Goal: Use online tool/utility: Utilize a website feature to perform a specific function

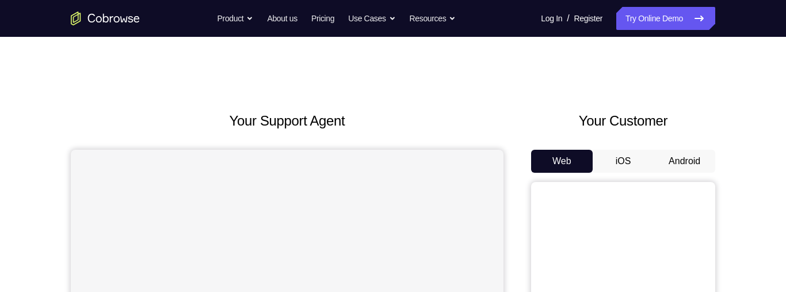
click at [694, 169] on button "Android" at bounding box center [685, 161] width 62 height 23
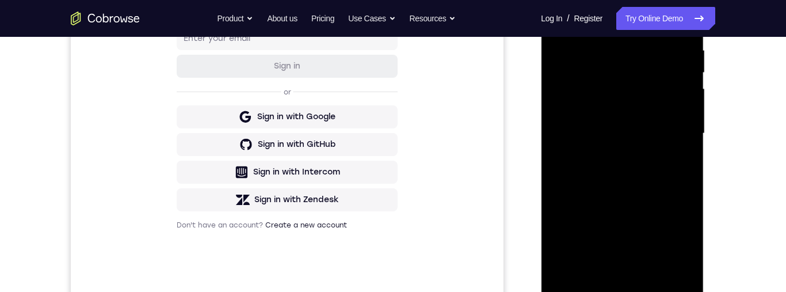
scroll to position [315, 0]
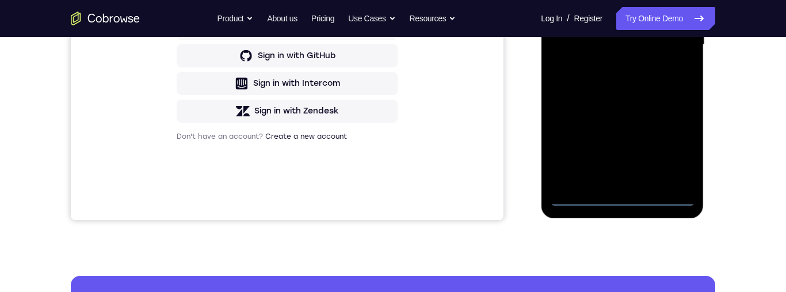
click at [630, 198] on div at bounding box center [622, 45] width 145 height 322
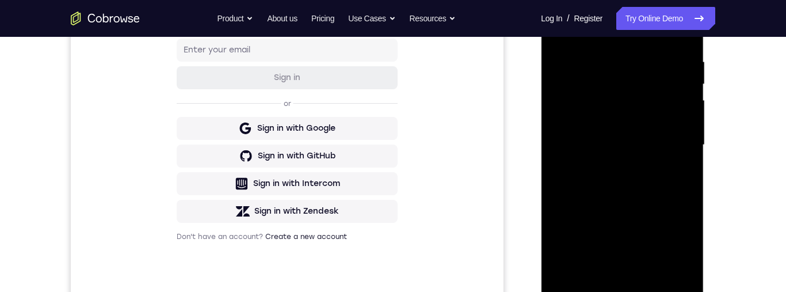
scroll to position [206, 0]
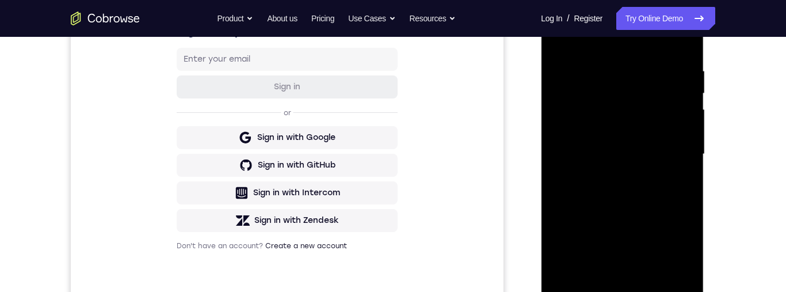
click at [674, 251] on div at bounding box center [622, 154] width 145 height 322
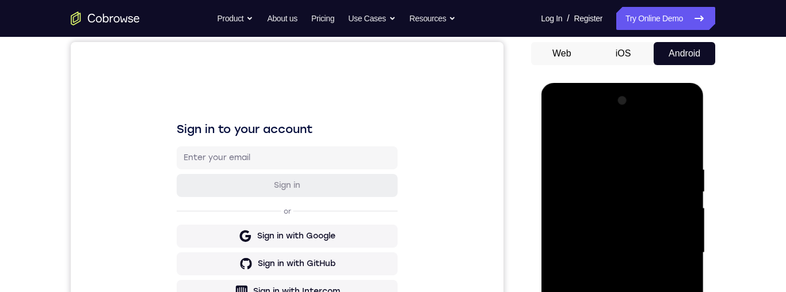
click at [628, 133] on div at bounding box center [622, 253] width 145 height 322
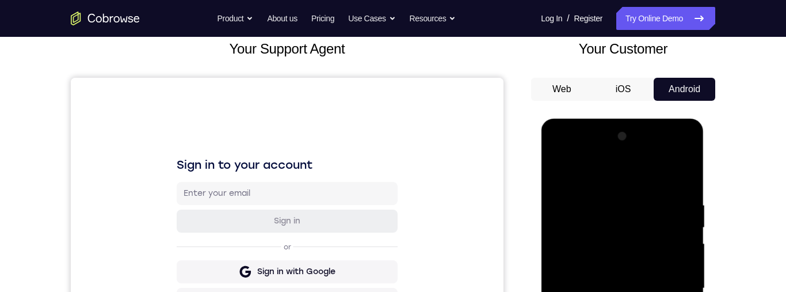
scroll to position [178, 0]
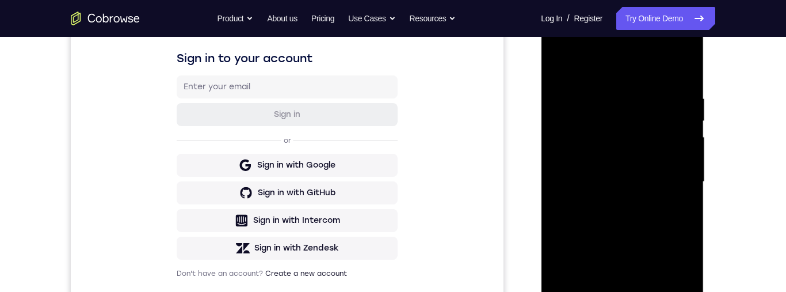
click at [678, 177] on div at bounding box center [622, 182] width 145 height 322
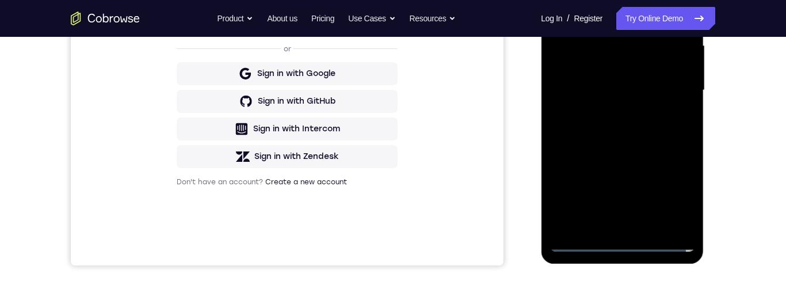
click at [611, 108] on div at bounding box center [622, 90] width 145 height 322
click at [646, 79] on div at bounding box center [622, 90] width 145 height 322
click at [607, 56] on div at bounding box center [622, 90] width 145 height 322
click at [653, 92] on div at bounding box center [622, 90] width 145 height 322
click at [649, 124] on div at bounding box center [622, 90] width 145 height 322
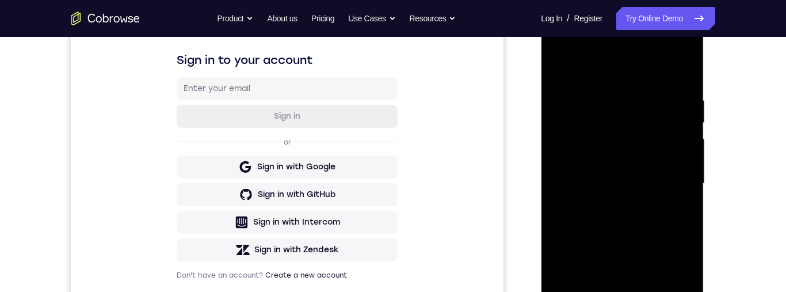
scroll to position [169, 0]
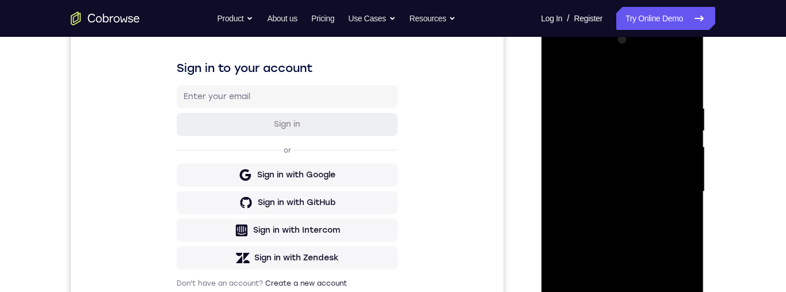
click at [649, 237] on div at bounding box center [622, 192] width 145 height 322
click at [686, 70] on div at bounding box center [622, 192] width 145 height 322
click at [561, 74] on div at bounding box center [622, 192] width 145 height 322
click at [609, 102] on div at bounding box center [622, 192] width 145 height 322
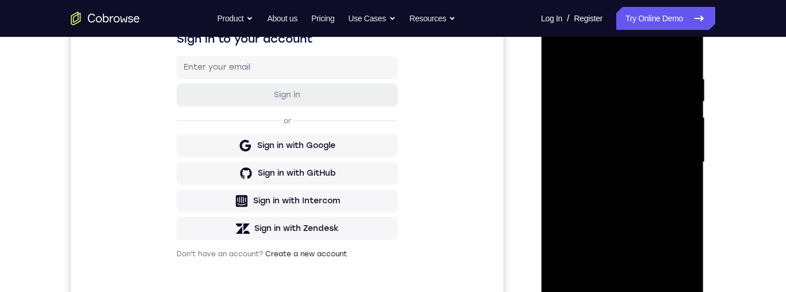
scroll to position [199, 0]
click at [680, 157] on div at bounding box center [622, 161] width 145 height 322
click at [680, 58] on div at bounding box center [622, 161] width 145 height 322
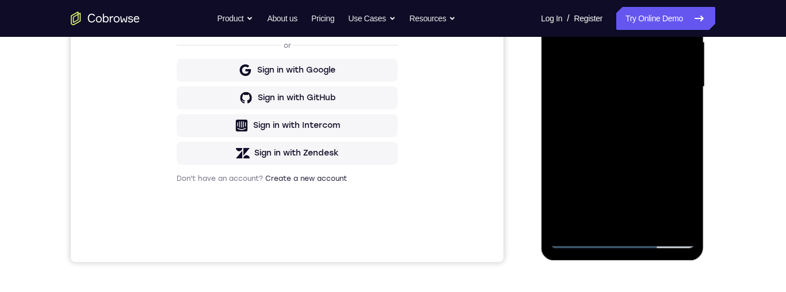
click at [655, 224] on div at bounding box center [622, 87] width 145 height 322
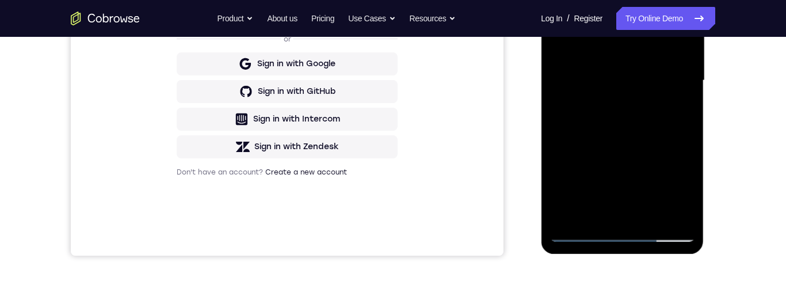
scroll to position [252, 0]
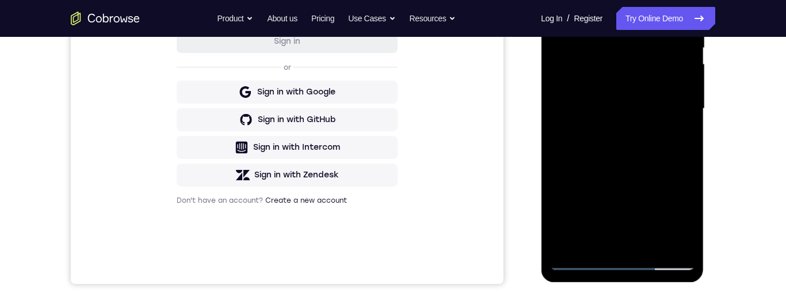
click at [640, 172] on div at bounding box center [622, 109] width 145 height 322
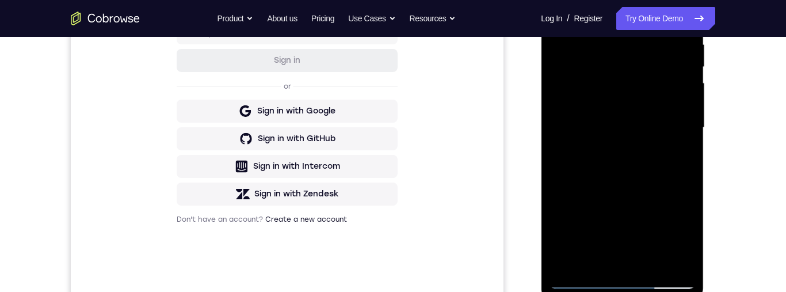
scroll to position [231, 0]
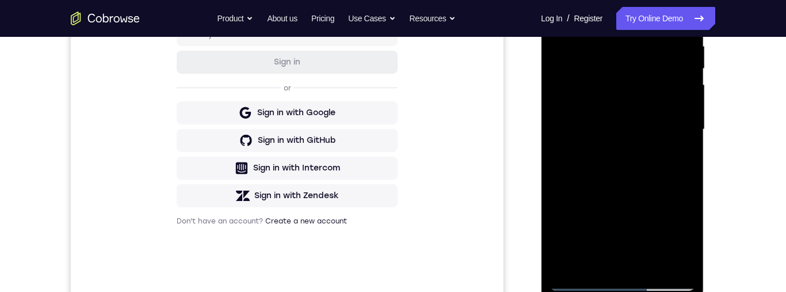
click at [625, 91] on div at bounding box center [622, 129] width 145 height 322
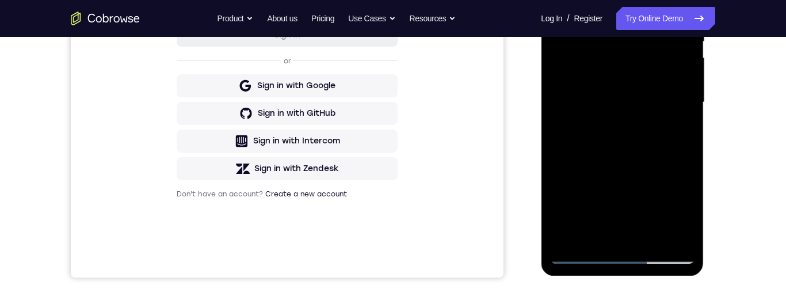
scroll to position [257, 0]
click at [613, 206] on div at bounding box center [622, 103] width 145 height 322
click at [671, 208] on div at bounding box center [622, 103] width 145 height 322
click at [635, 131] on div at bounding box center [622, 103] width 145 height 322
click at [629, 126] on div at bounding box center [622, 103] width 145 height 322
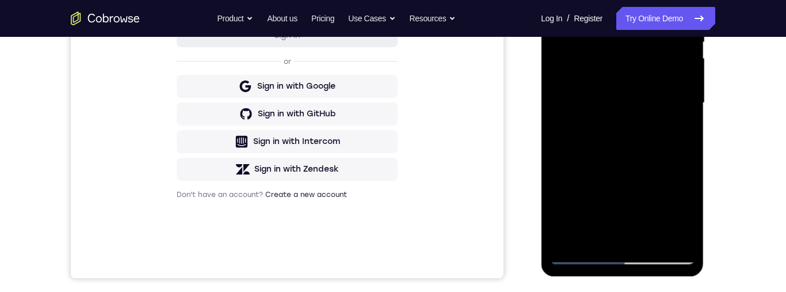
click at [686, 209] on div at bounding box center [622, 103] width 145 height 322
click at [686, 208] on div at bounding box center [622, 103] width 145 height 322
click at [684, 127] on div at bounding box center [622, 103] width 145 height 322
click at [679, 127] on div at bounding box center [622, 103] width 145 height 322
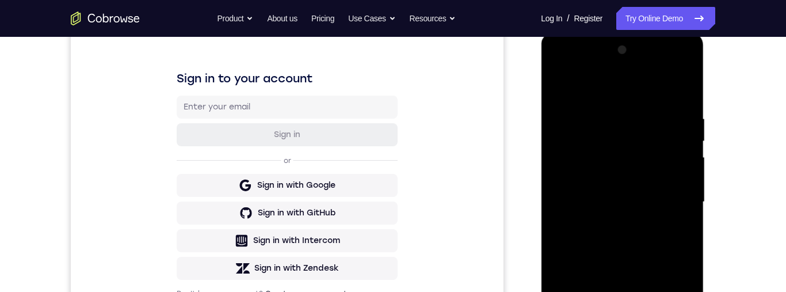
click at [560, 87] on div at bounding box center [622, 202] width 145 height 322
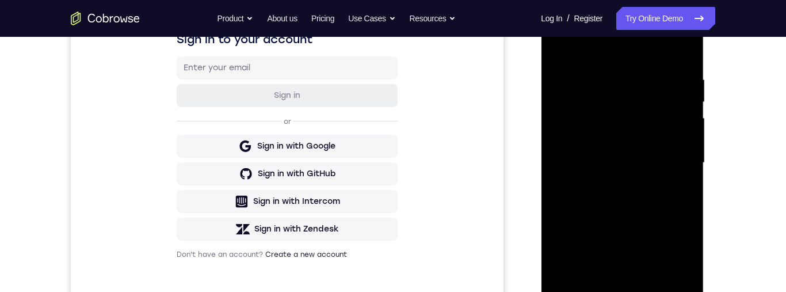
scroll to position [200, 0]
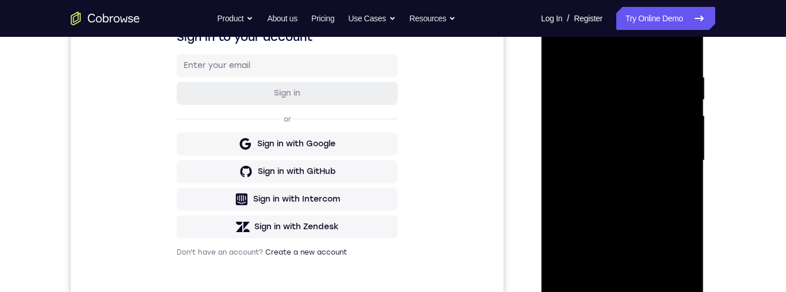
click at [629, 148] on div at bounding box center [622, 160] width 145 height 322
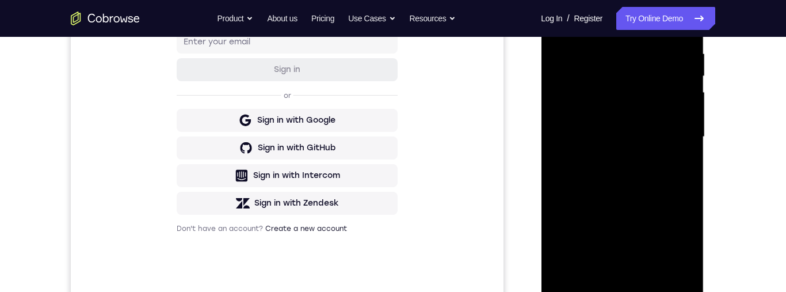
scroll to position [188, 0]
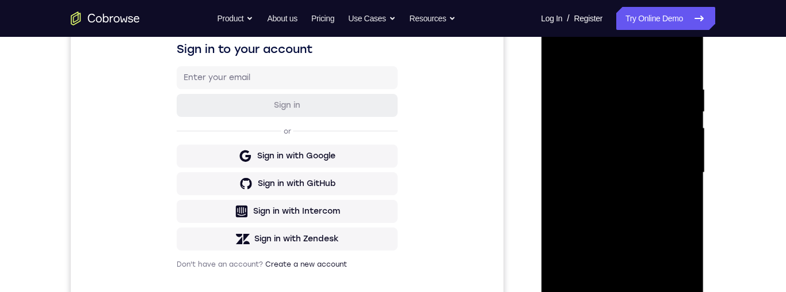
click at [564, 60] on div at bounding box center [622, 173] width 145 height 322
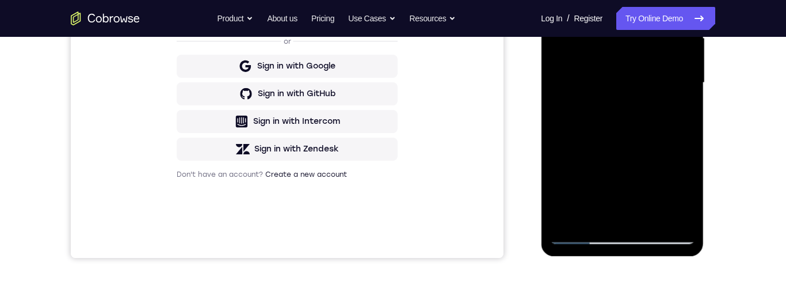
scroll to position [198, 0]
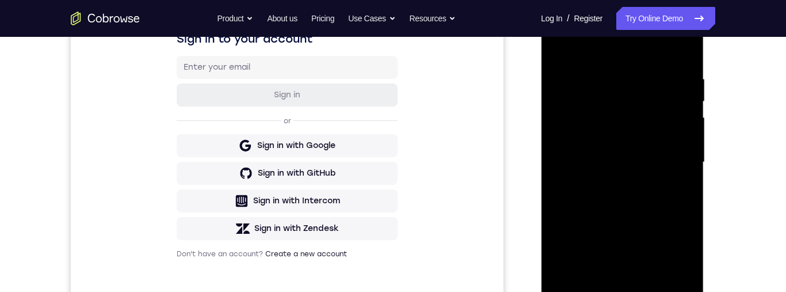
click at [557, 39] on div at bounding box center [622, 162] width 145 height 322
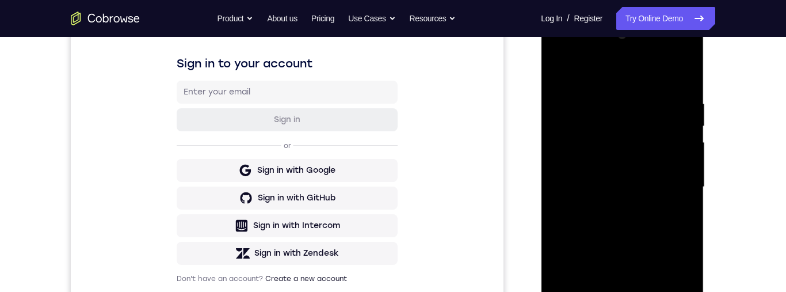
scroll to position [248, 0]
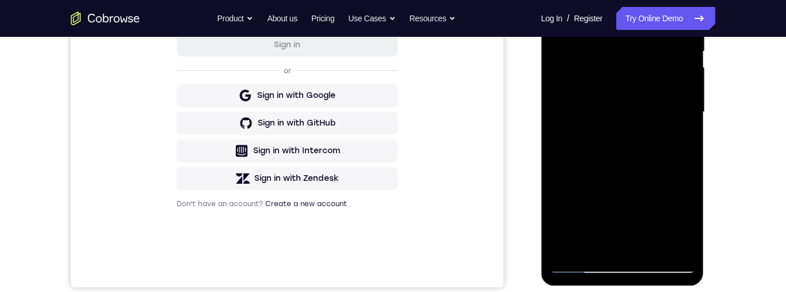
click at [599, 248] on div at bounding box center [622, 112] width 145 height 322
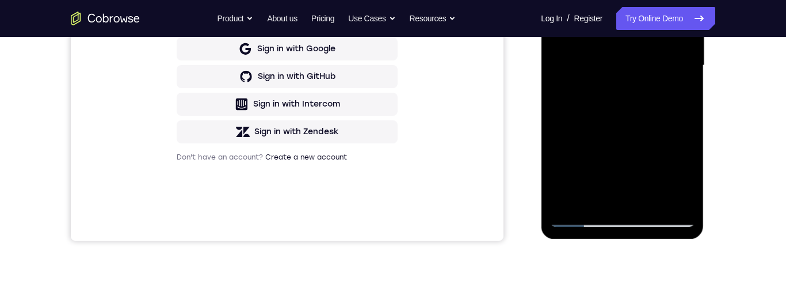
scroll to position [193, 0]
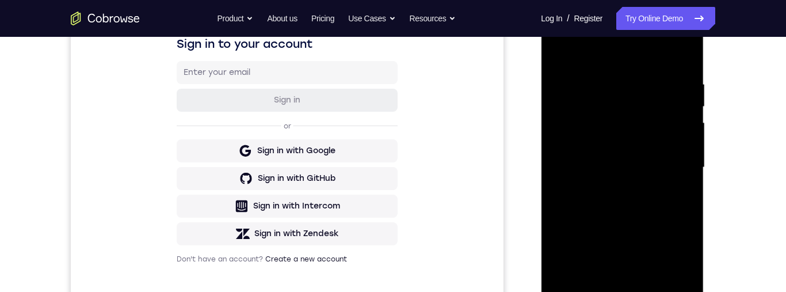
click at [667, 41] on div at bounding box center [622, 167] width 145 height 322
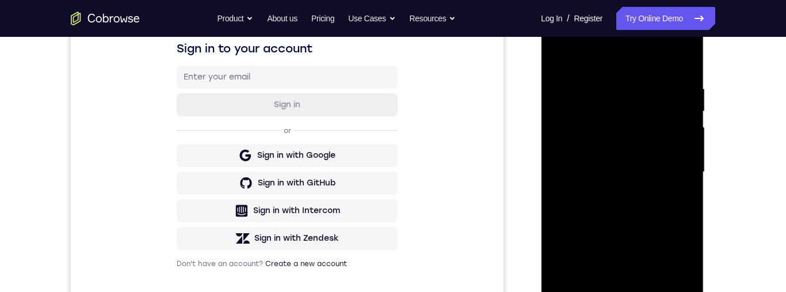
scroll to position [87, 0]
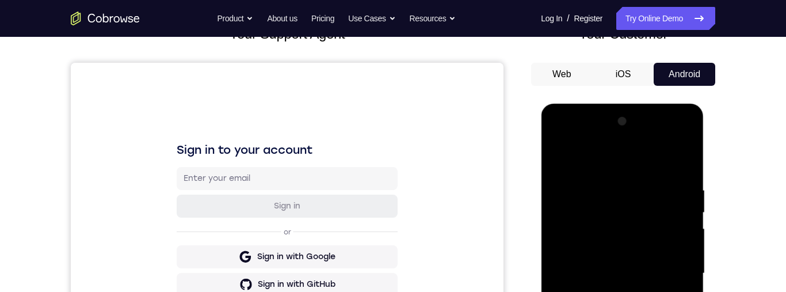
click at [623, 158] on div at bounding box center [622, 273] width 145 height 322
click at [631, 157] on div at bounding box center [622, 273] width 145 height 322
click at [609, 197] on div at bounding box center [622, 273] width 145 height 322
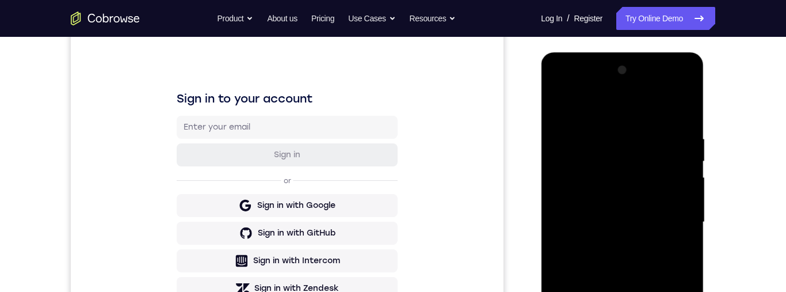
scroll to position [172, 0]
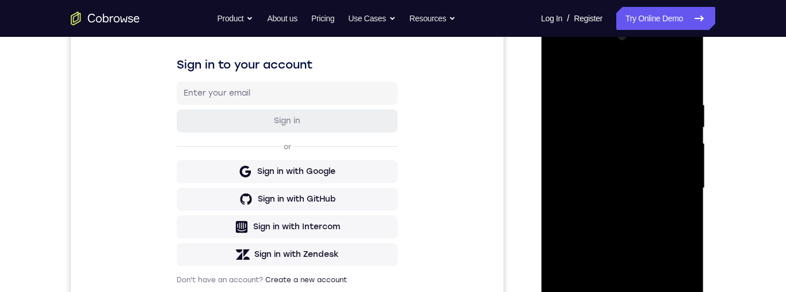
click at [667, 194] on div at bounding box center [622, 188] width 145 height 322
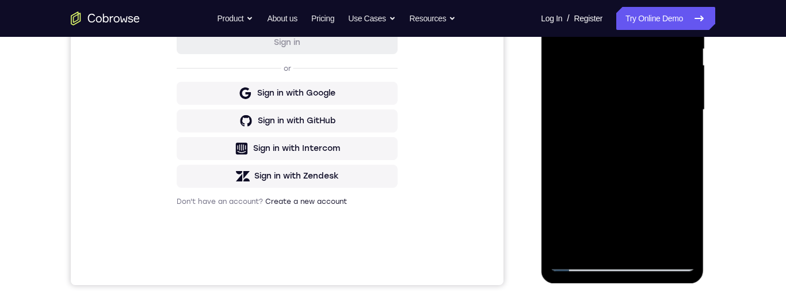
scroll to position [253, 0]
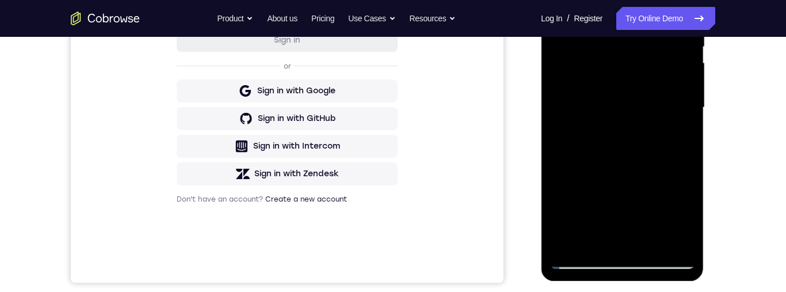
click at [589, 200] on div at bounding box center [622, 107] width 145 height 322
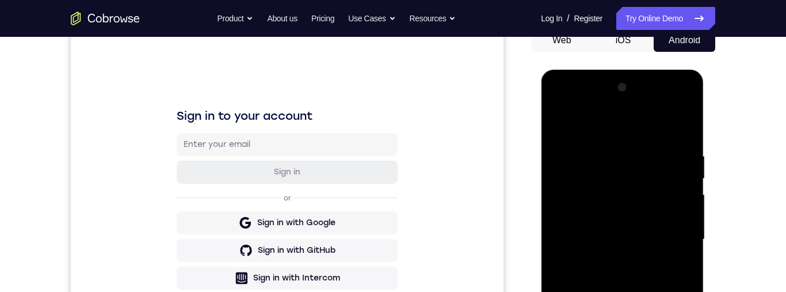
scroll to position [125, 0]
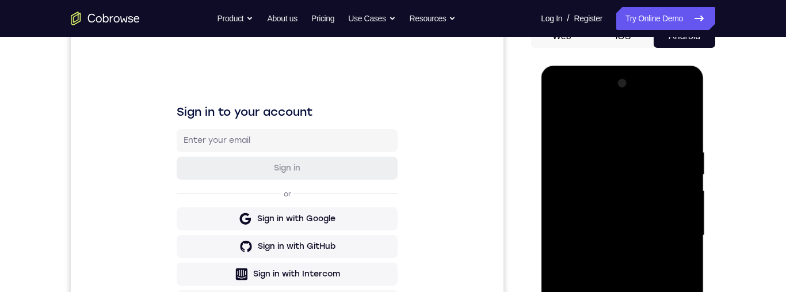
click at [560, 193] on div at bounding box center [622, 235] width 145 height 322
click at [678, 184] on div at bounding box center [622, 235] width 145 height 322
click at [682, 169] on div at bounding box center [622, 235] width 145 height 322
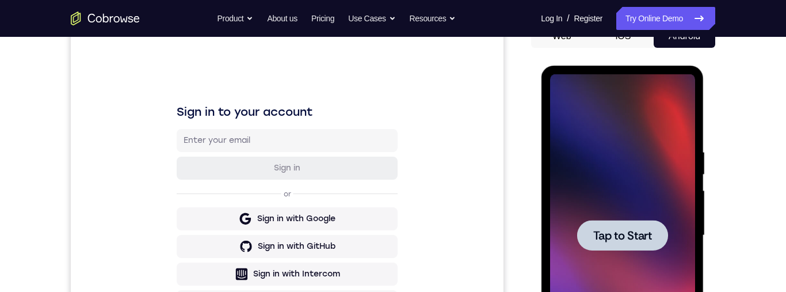
scroll to position [176, 0]
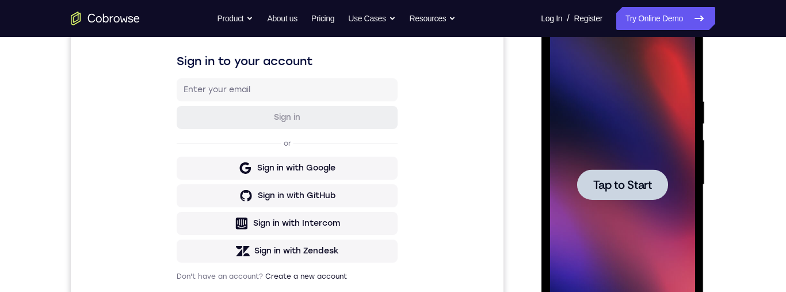
click at [631, 185] on span "Tap to Start" at bounding box center [622, 185] width 59 height 12
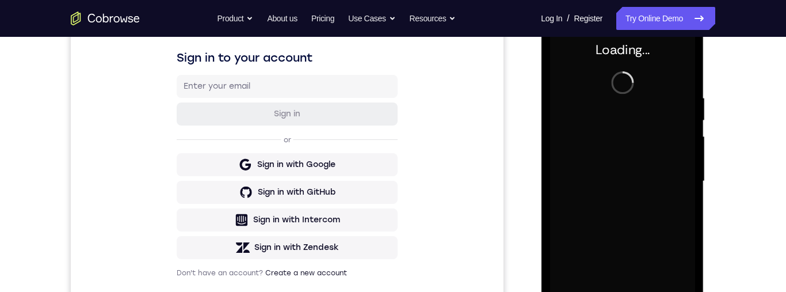
scroll to position [241, 0]
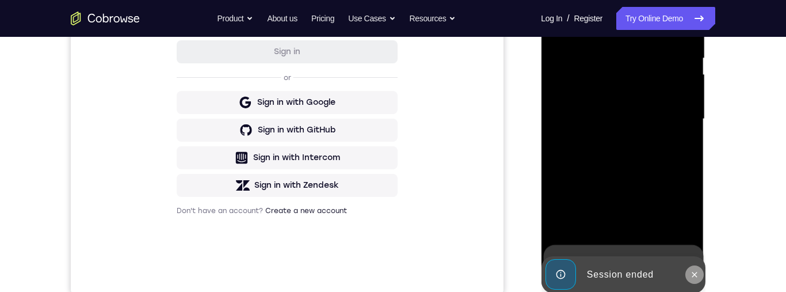
click at [702, 277] on button at bounding box center [694, 274] width 18 height 18
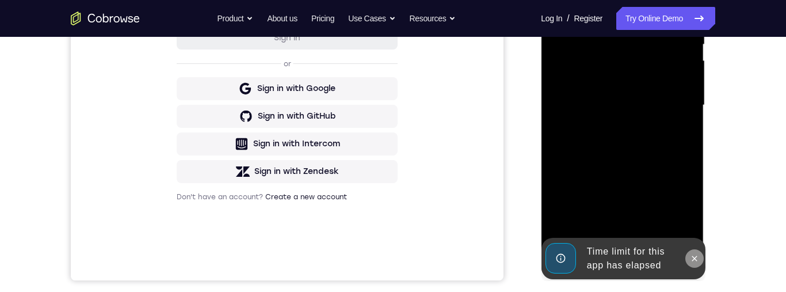
click at [691, 260] on icon at bounding box center [694, 258] width 9 height 9
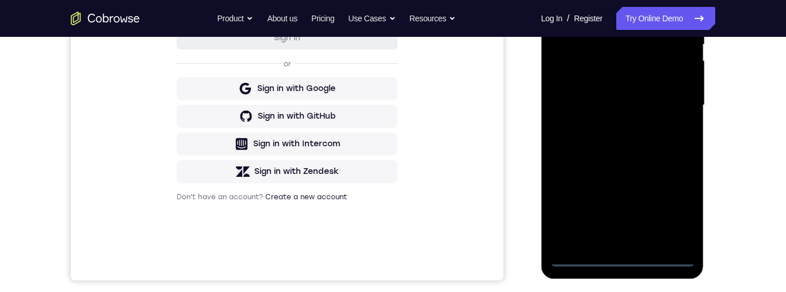
click at [619, 256] on div at bounding box center [622, 105] width 145 height 322
click at [674, 209] on div at bounding box center [622, 105] width 145 height 322
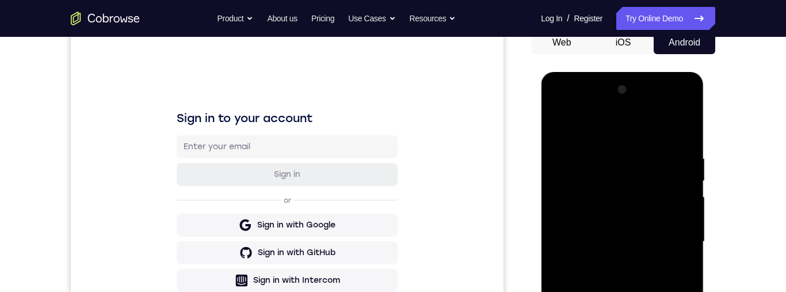
scroll to position [154, 0]
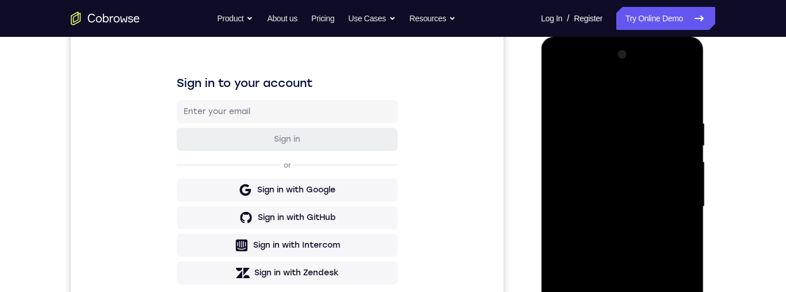
click at [624, 101] on div at bounding box center [622, 206] width 145 height 322
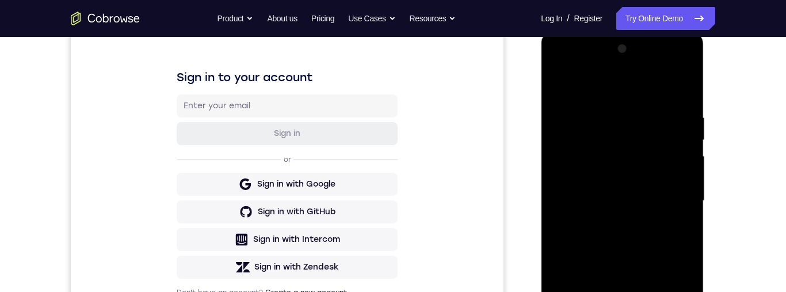
click at [678, 195] on div at bounding box center [622, 201] width 145 height 322
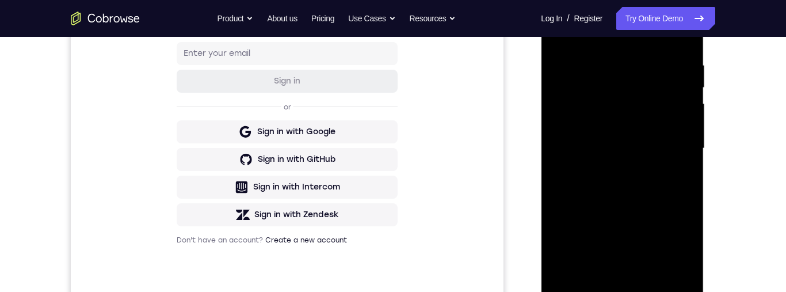
scroll to position [276, 0]
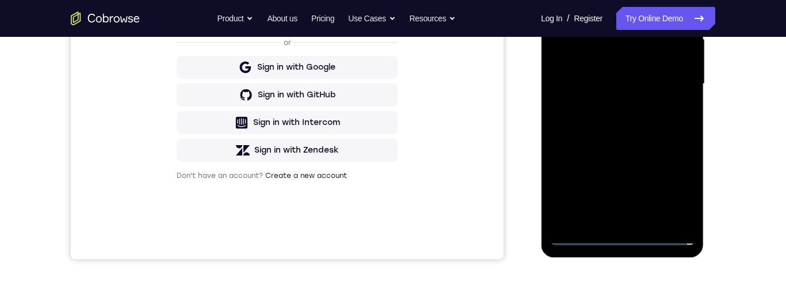
click at [611, 222] on div at bounding box center [622, 84] width 145 height 322
click at [656, 70] on div at bounding box center [622, 84] width 145 height 322
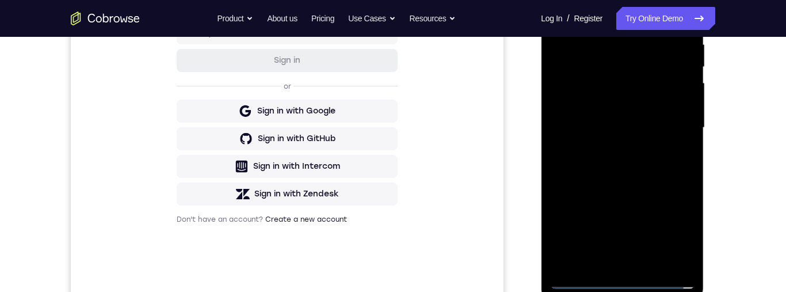
click at [633, 101] on div at bounding box center [622, 128] width 145 height 322
click at [660, 148] on div at bounding box center [622, 128] width 145 height 322
click at [666, 127] on div at bounding box center [622, 128] width 145 height 322
click at [671, 130] on div at bounding box center [622, 128] width 145 height 322
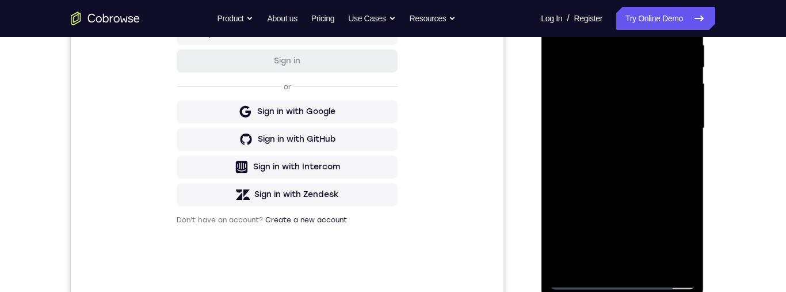
click at [666, 175] on div at bounding box center [622, 128] width 145 height 322
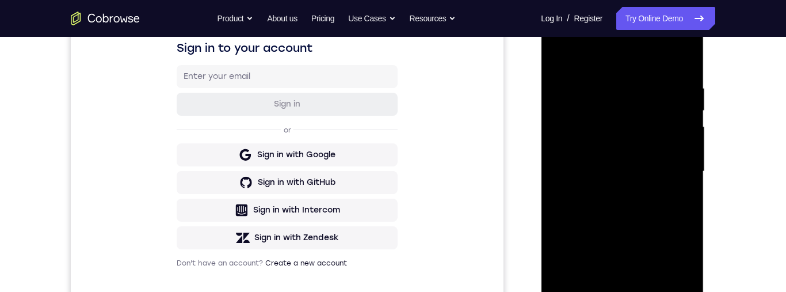
scroll to position [187, 0]
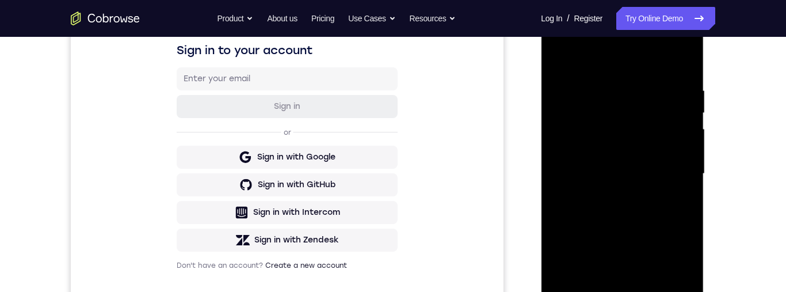
click at [653, 224] on div at bounding box center [622, 174] width 145 height 322
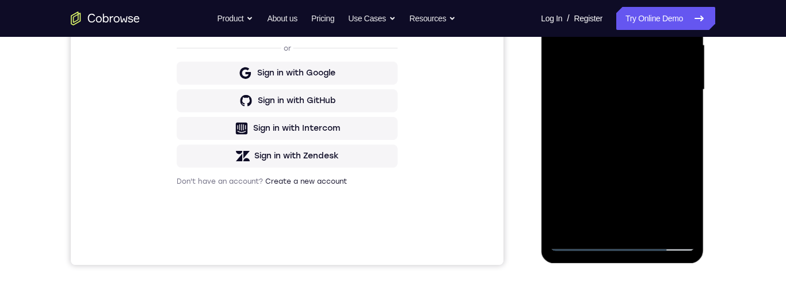
click at [624, 220] on div at bounding box center [622, 90] width 145 height 322
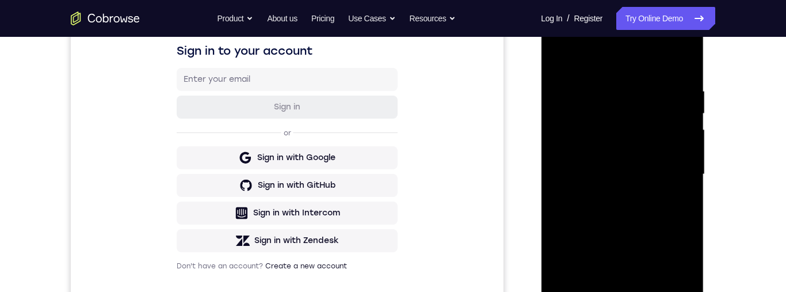
scroll to position [267, 0]
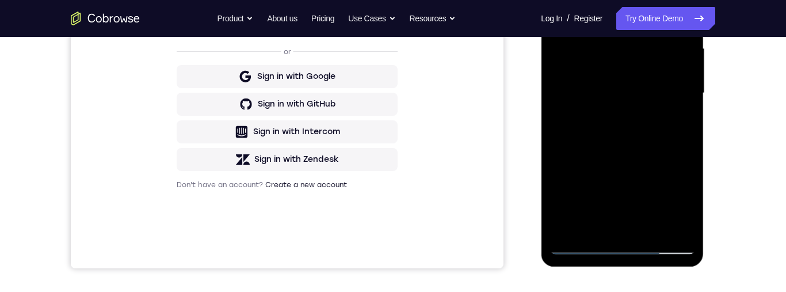
click at [687, 128] on div at bounding box center [622, 93] width 145 height 322
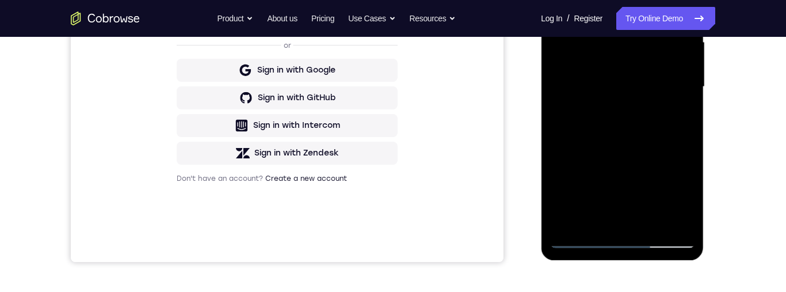
scroll to position [276, 0]
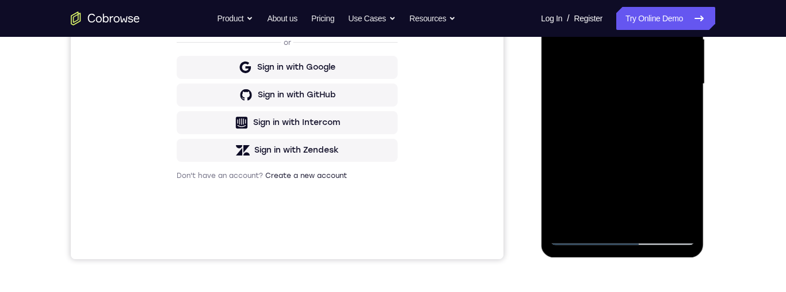
click at [569, 220] on div at bounding box center [622, 84] width 145 height 322
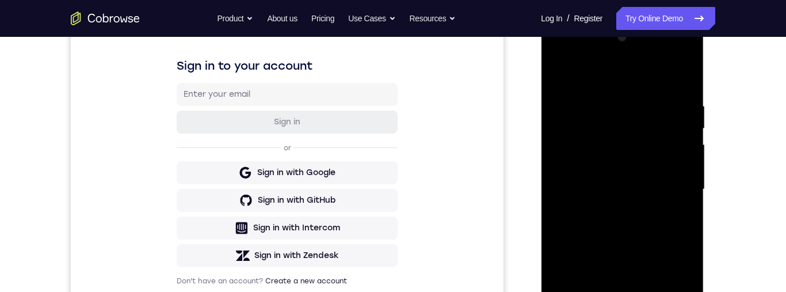
scroll to position [168, 0]
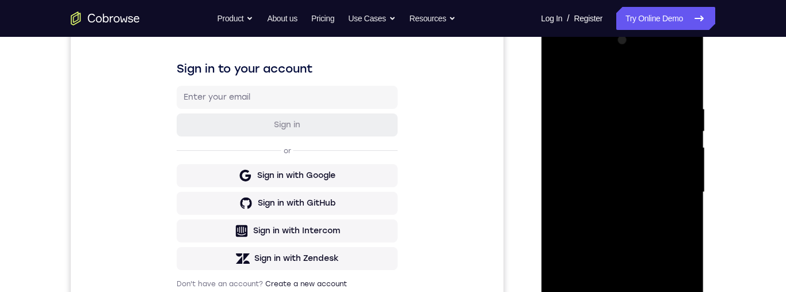
click at [580, 107] on div at bounding box center [622, 192] width 145 height 322
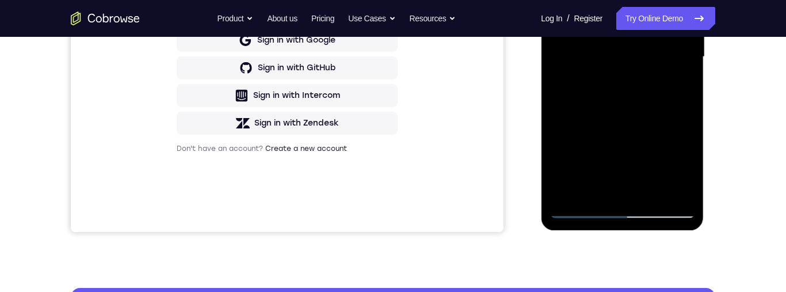
scroll to position [342, 0]
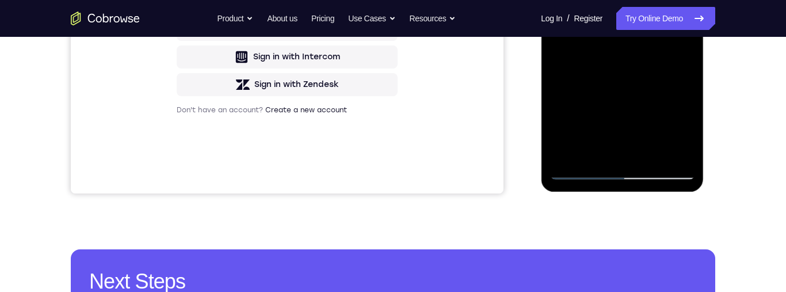
click at [667, 151] on div at bounding box center [622, 18] width 145 height 322
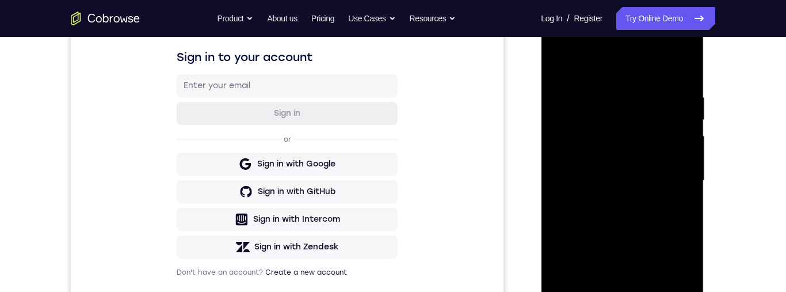
scroll to position [166, 0]
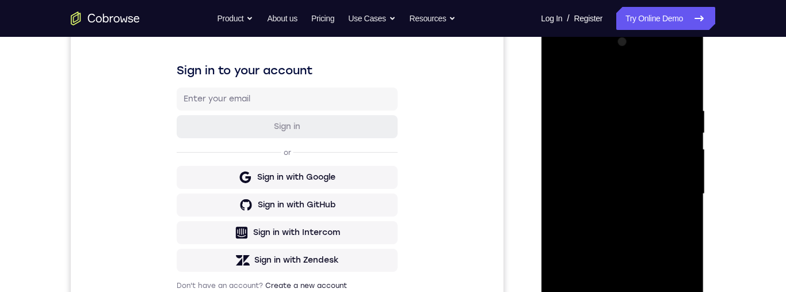
click at [681, 85] on div at bounding box center [622, 194] width 145 height 322
click at [593, 106] on div at bounding box center [622, 194] width 145 height 322
click at [569, 81] on div at bounding box center [622, 194] width 145 height 322
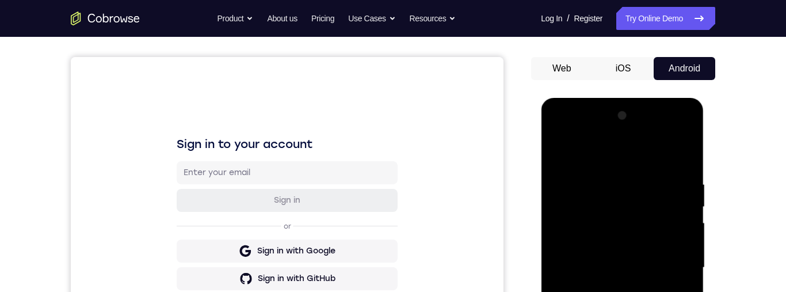
scroll to position [101, 0]
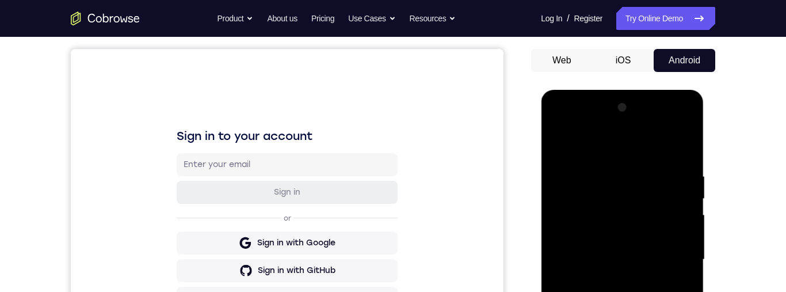
click at [562, 144] on div at bounding box center [622, 259] width 145 height 322
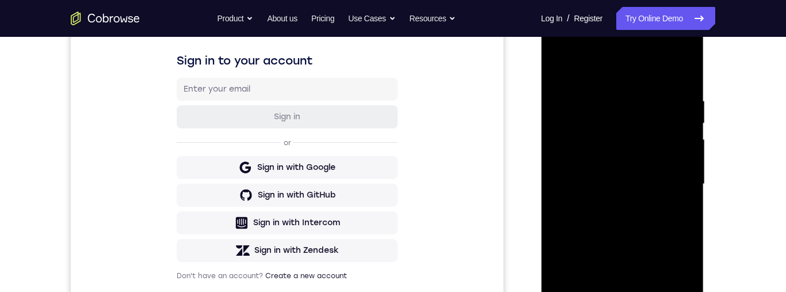
click at [683, 71] on div at bounding box center [622, 184] width 145 height 322
click at [647, 101] on div at bounding box center [622, 185] width 145 height 322
click at [564, 67] on div at bounding box center [622, 185] width 145 height 322
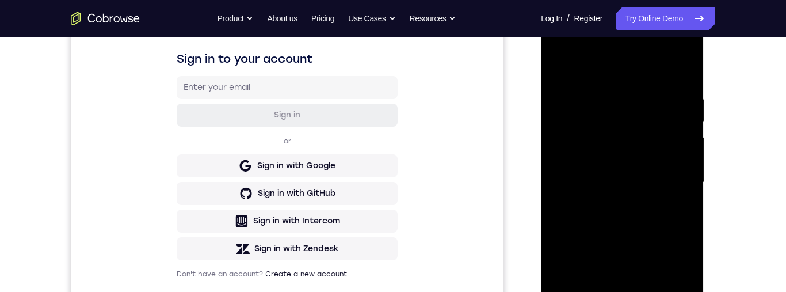
scroll to position [174, 0]
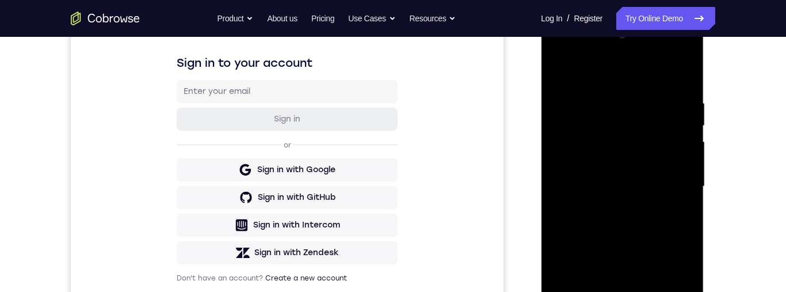
click at [557, 68] on div at bounding box center [622, 186] width 145 height 322
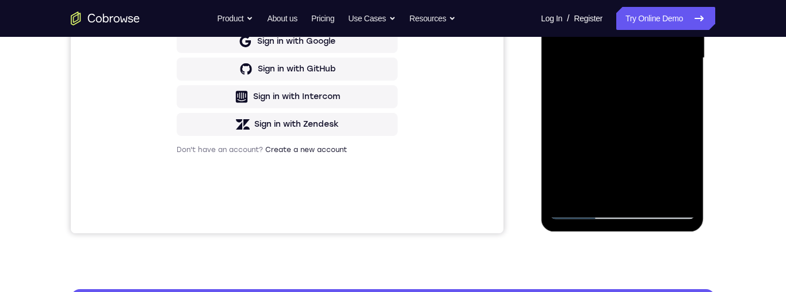
scroll to position [304, 0]
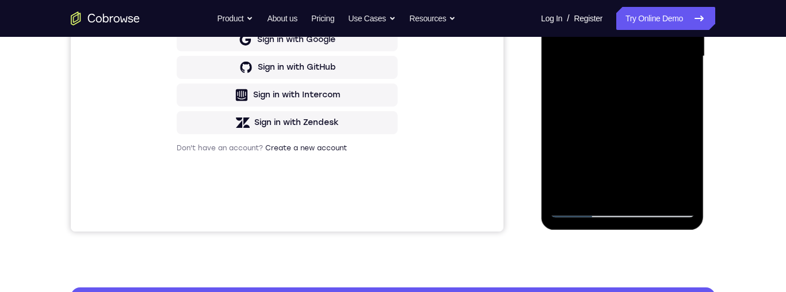
click at [576, 207] on div at bounding box center [622, 56] width 145 height 322
click at [623, 192] on div at bounding box center [622, 56] width 145 height 322
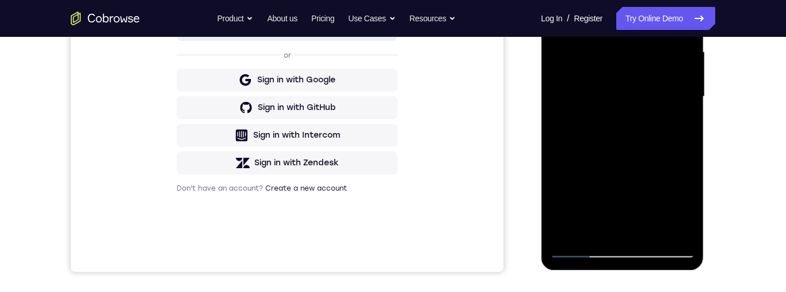
scroll to position [259, 0]
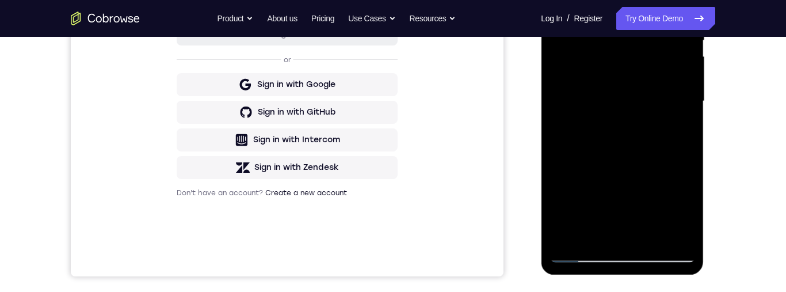
click at [689, 130] on div at bounding box center [622, 101] width 145 height 322
click at [687, 130] on div at bounding box center [622, 101] width 145 height 322
click at [687, 136] on div at bounding box center [622, 101] width 145 height 322
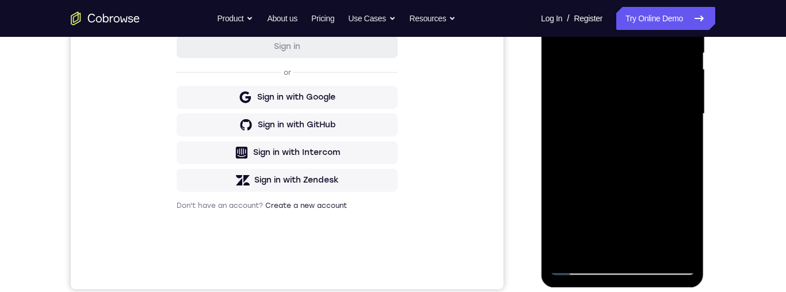
scroll to position [250, 0]
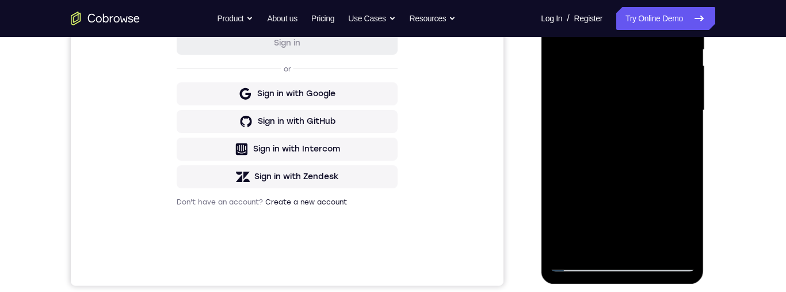
click at [686, 139] on div at bounding box center [622, 110] width 145 height 322
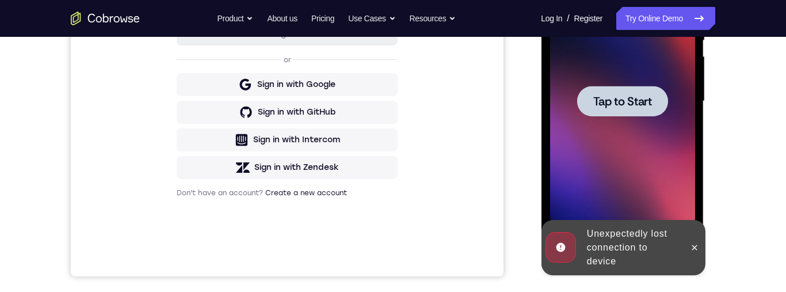
scroll to position [334, 0]
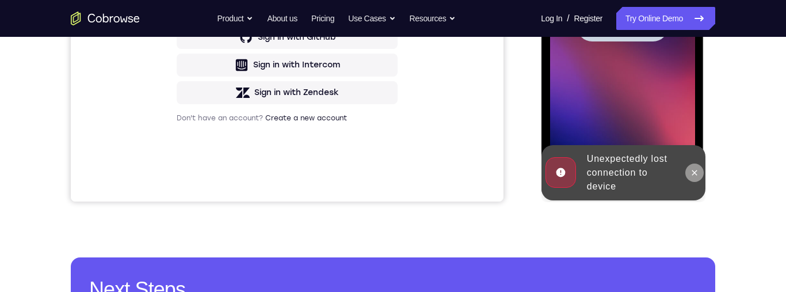
click at [692, 177] on icon at bounding box center [694, 172] width 9 height 9
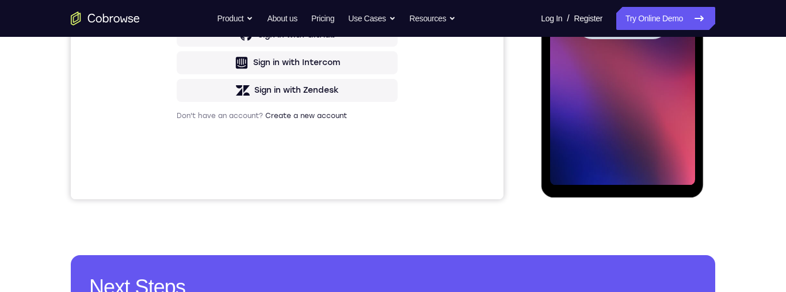
scroll to position [328, 0]
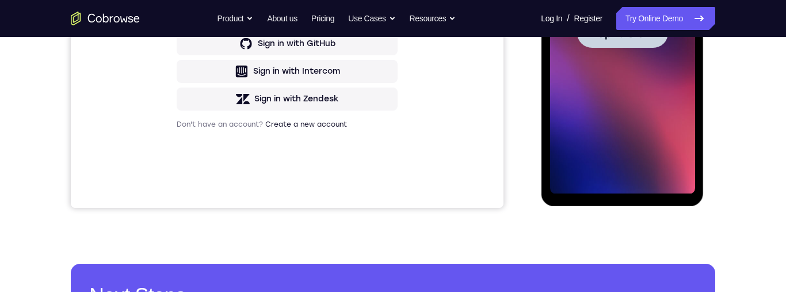
click at [640, 33] on span "Tap to Start" at bounding box center [622, 33] width 59 height 12
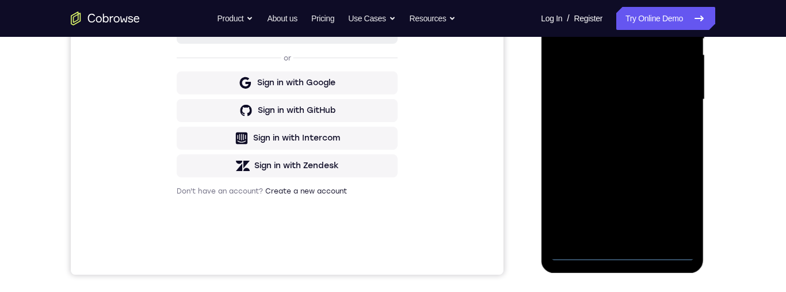
scroll to position [258, 0]
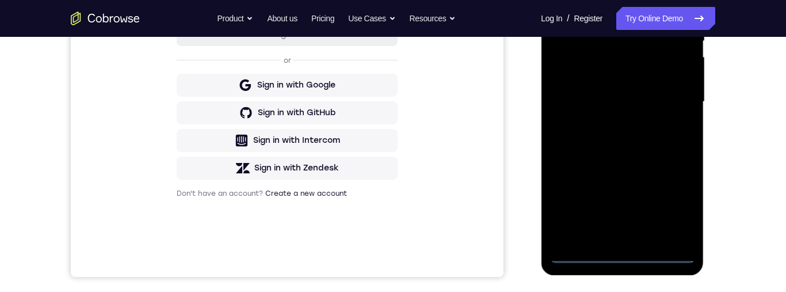
click at [629, 251] on div at bounding box center [622, 102] width 145 height 322
click at [667, 200] on div at bounding box center [622, 102] width 145 height 322
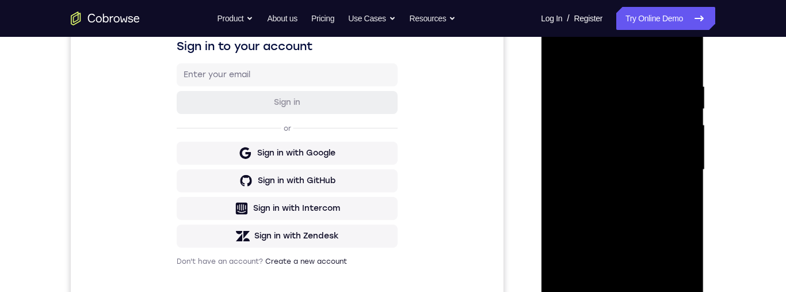
scroll to position [161, 0]
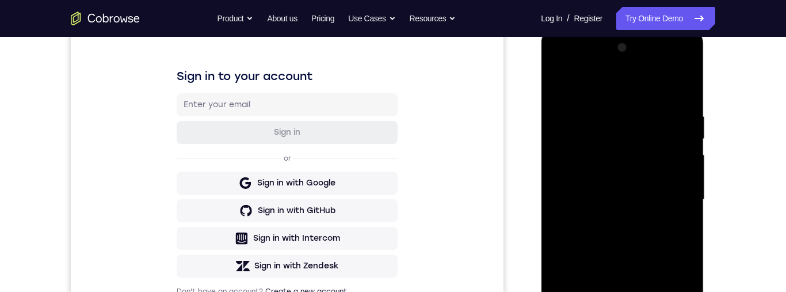
click at [625, 80] on div at bounding box center [622, 200] width 145 height 322
click at [665, 197] on div at bounding box center [622, 200] width 145 height 322
click at [613, 222] on div at bounding box center [622, 200] width 145 height 322
click at [648, 184] on div at bounding box center [622, 200] width 145 height 322
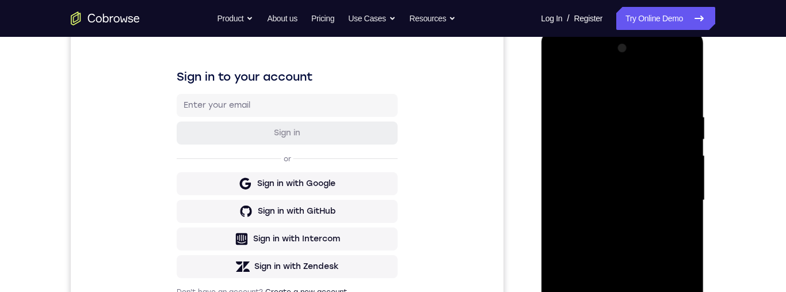
click at [595, 174] on div at bounding box center [622, 200] width 145 height 322
click at [659, 197] on div at bounding box center [622, 200] width 145 height 322
click at [655, 243] on div at bounding box center [622, 200] width 145 height 322
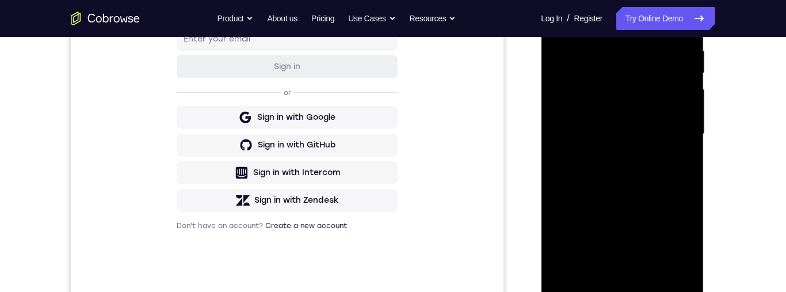
scroll to position [222, 0]
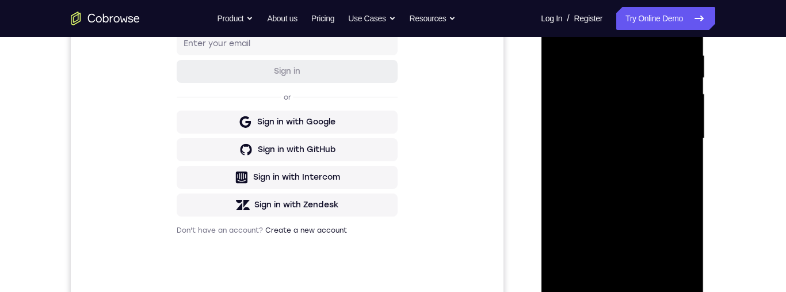
click at [648, 190] on div at bounding box center [622, 139] width 145 height 322
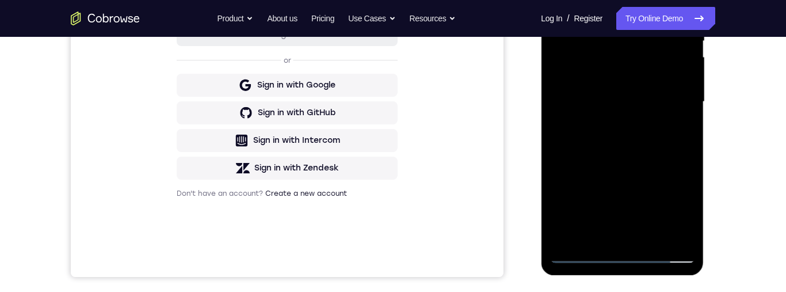
click at [594, 234] on div at bounding box center [622, 102] width 145 height 322
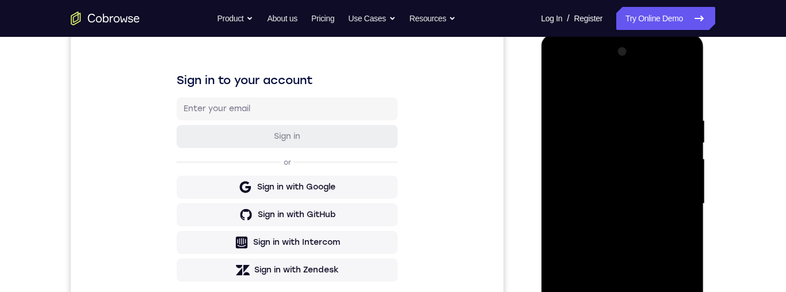
click at [660, 84] on div at bounding box center [622, 204] width 145 height 322
click at [649, 123] on div at bounding box center [622, 204] width 145 height 322
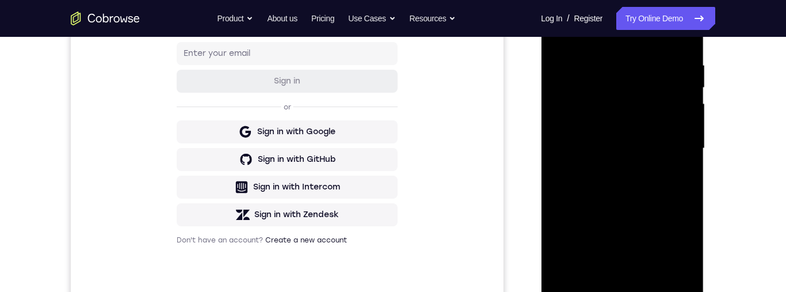
click at [573, 244] on div at bounding box center [622, 148] width 145 height 322
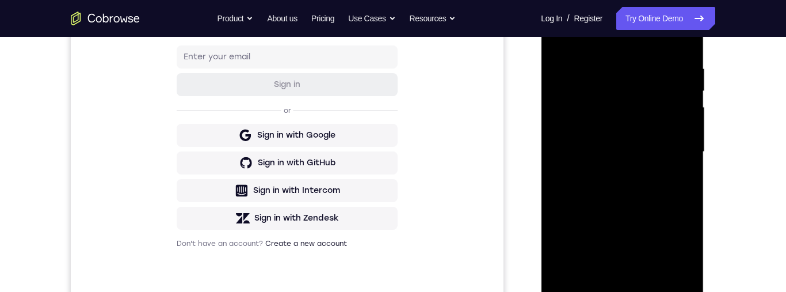
scroll to position [210, 0]
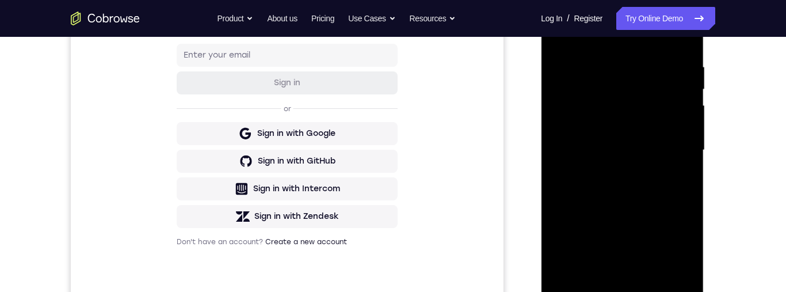
click at [688, 149] on div at bounding box center [622, 150] width 145 height 322
click at [687, 145] on div at bounding box center [622, 151] width 145 height 322
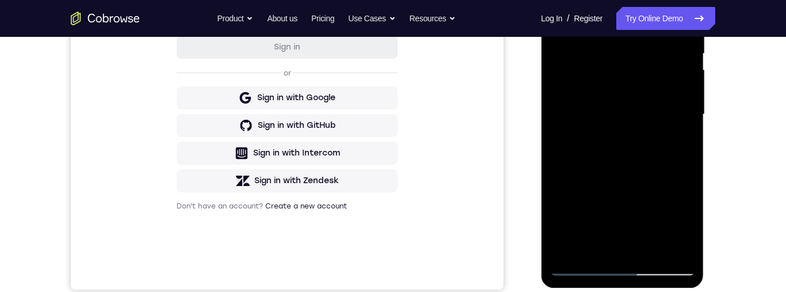
scroll to position [210, 0]
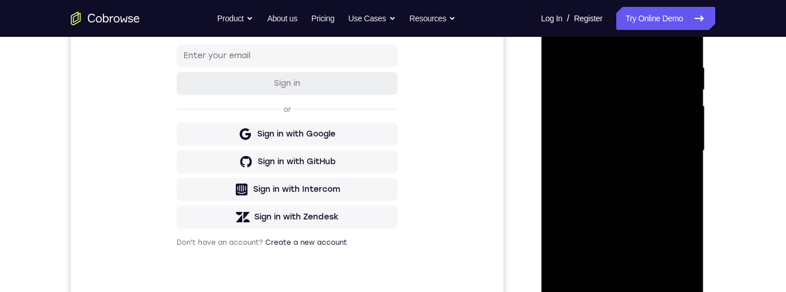
click at [683, 150] on div at bounding box center [622, 151] width 145 height 322
click at [686, 151] on div at bounding box center [622, 151] width 145 height 322
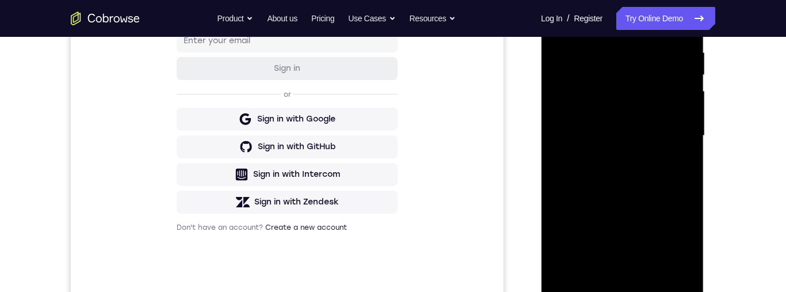
scroll to position [142, 0]
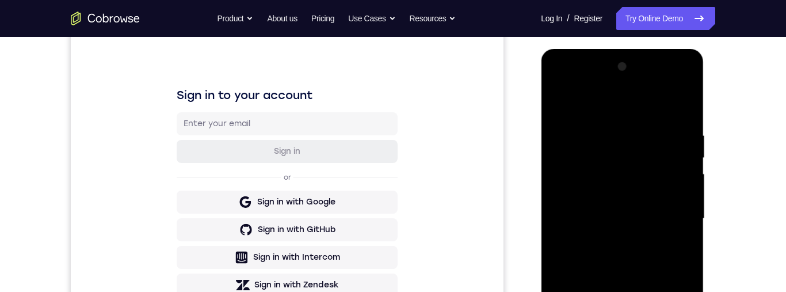
click at [560, 103] on div at bounding box center [622, 219] width 145 height 322
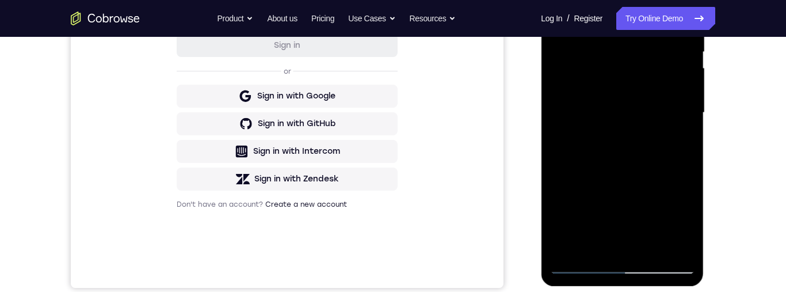
click at [598, 245] on div at bounding box center [622, 113] width 145 height 322
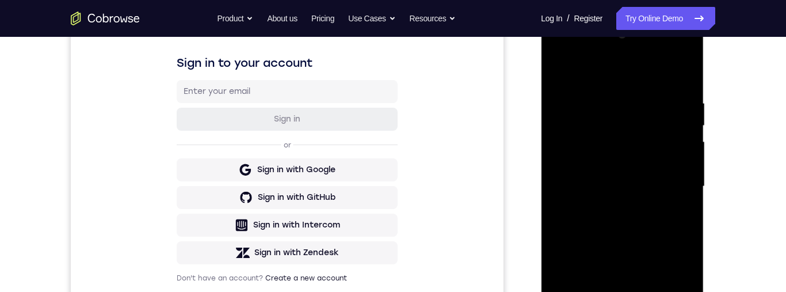
scroll to position [173, 0]
click at [659, 66] on div at bounding box center [622, 187] width 145 height 322
click at [667, 71] on div at bounding box center [622, 187] width 145 height 322
click at [590, 92] on div at bounding box center [622, 187] width 145 height 322
click at [626, 165] on div at bounding box center [622, 187] width 145 height 322
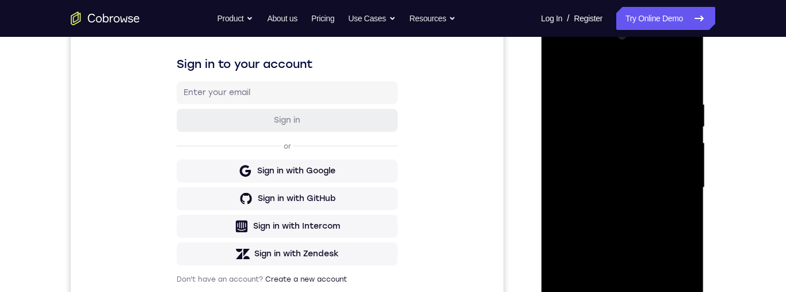
click at [561, 71] on div at bounding box center [622, 187] width 145 height 322
click at [667, 166] on div at bounding box center [622, 187] width 145 height 322
click at [594, 86] on div at bounding box center [622, 187] width 145 height 322
click at [557, 71] on div at bounding box center [622, 187] width 145 height 322
click at [561, 71] on div at bounding box center [622, 187] width 145 height 322
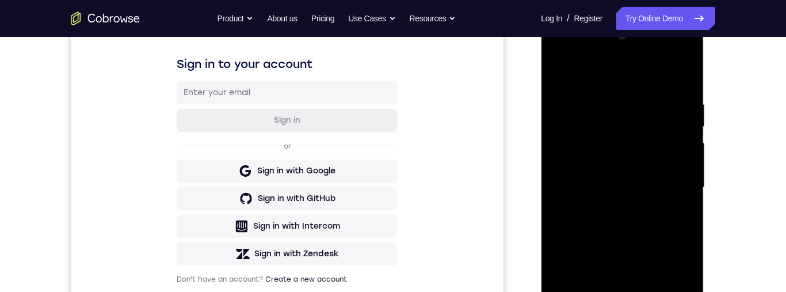
click at [561, 71] on div at bounding box center [622, 187] width 145 height 322
click at [596, 70] on div at bounding box center [622, 187] width 145 height 322
click at [585, 107] on div at bounding box center [622, 187] width 145 height 322
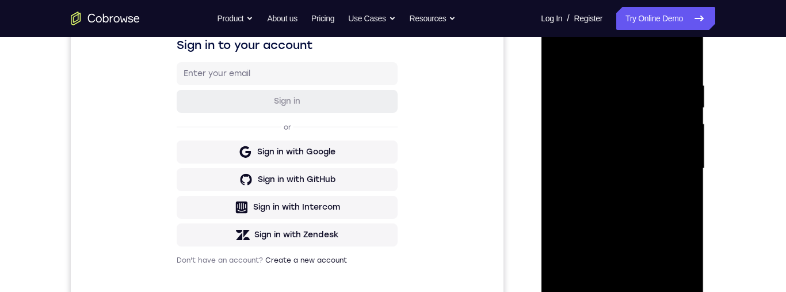
click at [567, 79] on div at bounding box center [622, 168] width 145 height 322
click at [655, 104] on div at bounding box center [622, 168] width 145 height 322
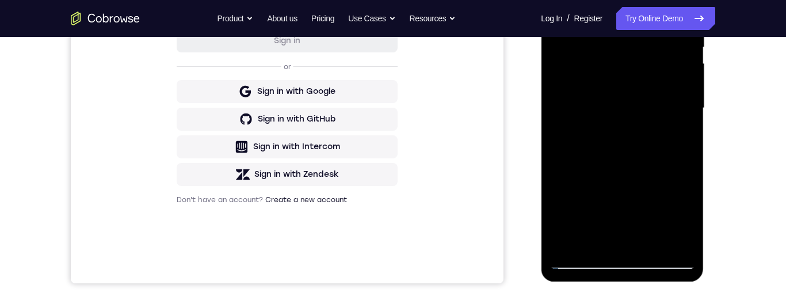
scroll to position [168, 0]
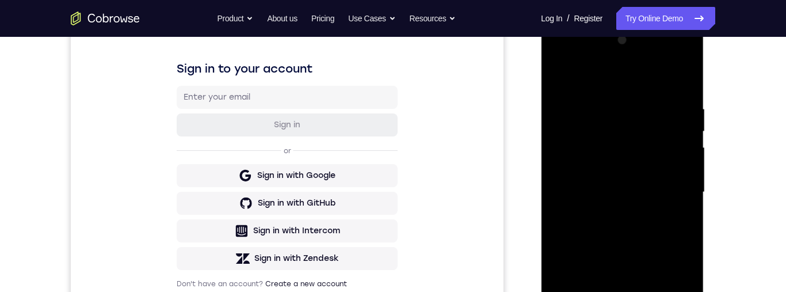
click at [568, 210] on div at bounding box center [622, 192] width 145 height 322
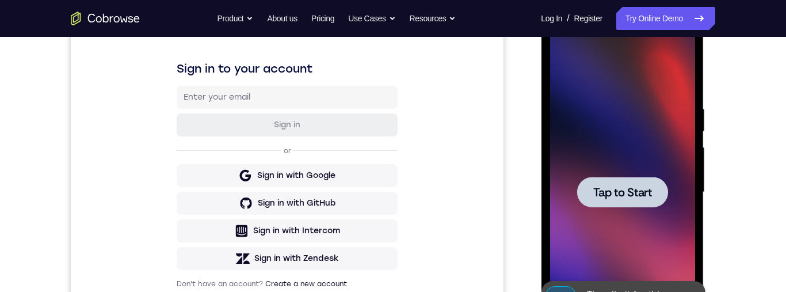
scroll to position [229, 0]
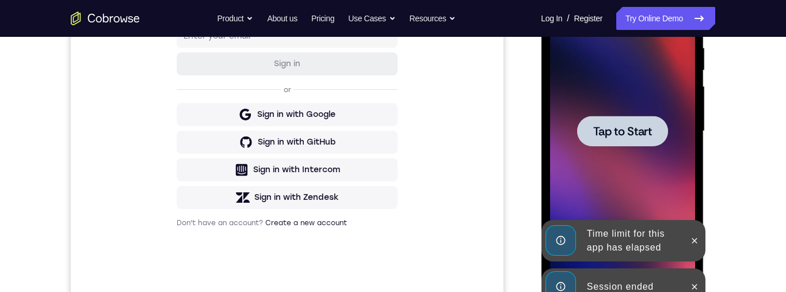
click at [634, 134] on span "Tap to Start" at bounding box center [622, 132] width 59 height 12
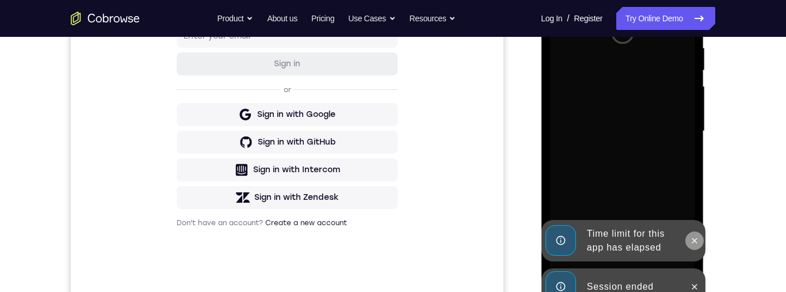
click at [696, 244] on icon at bounding box center [694, 240] width 9 height 9
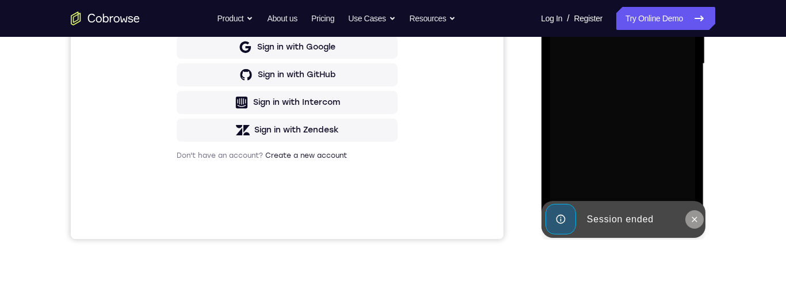
click at [695, 215] on icon at bounding box center [694, 219] width 9 height 9
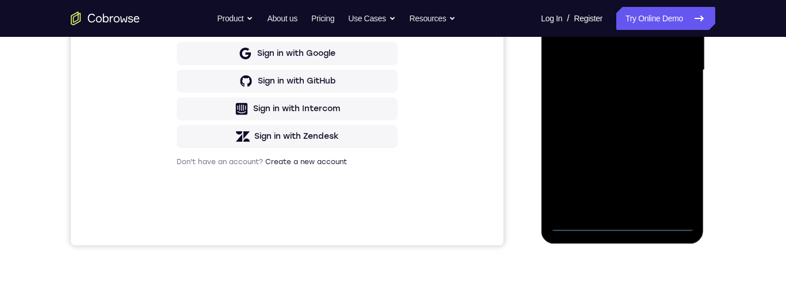
scroll to position [306, 0]
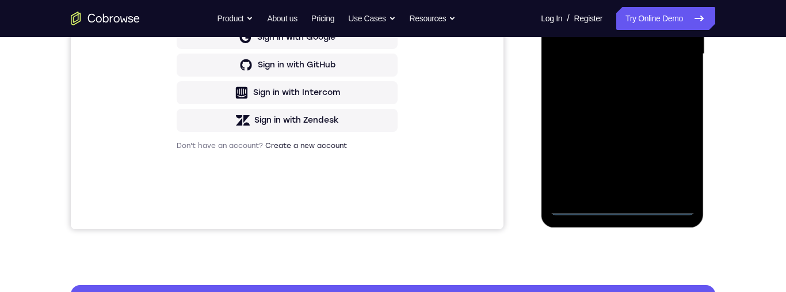
click at [623, 201] on div at bounding box center [622, 54] width 145 height 322
click at [623, 203] on div at bounding box center [622, 54] width 145 height 322
click at [675, 159] on div at bounding box center [622, 54] width 145 height 322
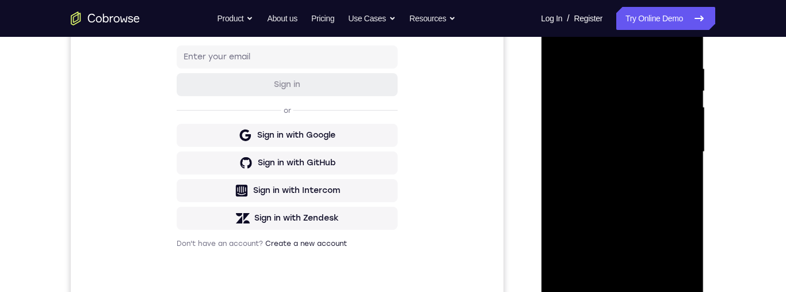
scroll to position [128, 0]
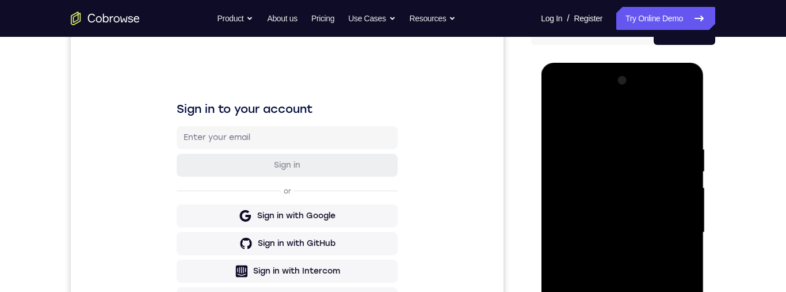
click at [634, 109] on div at bounding box center [622, 232] width 145 height 322
click at [678, 226] on div at bounding box center [622, 232] width 145 height 322
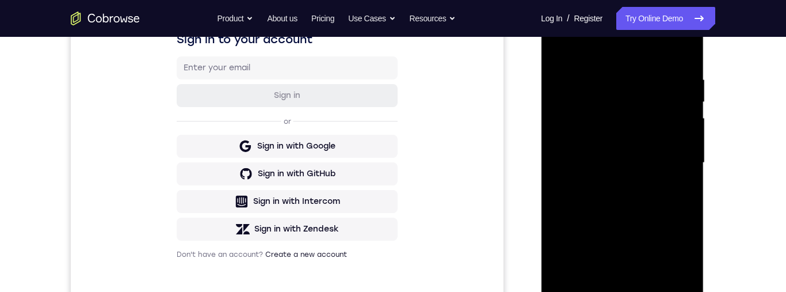
click at [603, 183] on div at bounding box center [622, 163] width 145 height 322
click at [649, 149] on div at bounding box center [622, 163] width 145 height 322
click at [619, 134] on div at bounding box center [622, 163] width 145 height 322
click at [666, 154] on div at bounding box center [622, 163] width 145 height 322
click at [657, 158] on div at bounding box center [622, 163] width 145 height 322
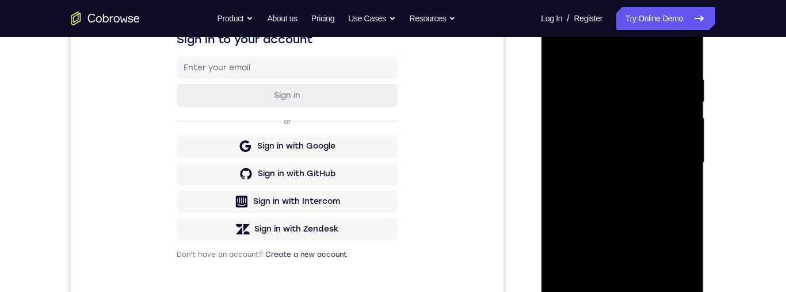
click at [648, 198] on div at bounding box center [622, 163] width 145 height 322
click at [656, 208] on div at bounding box center [622, 163] width 145 height 322
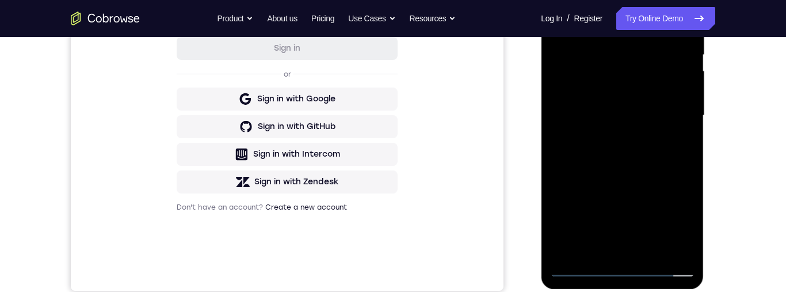
scroll to position [262, 0]
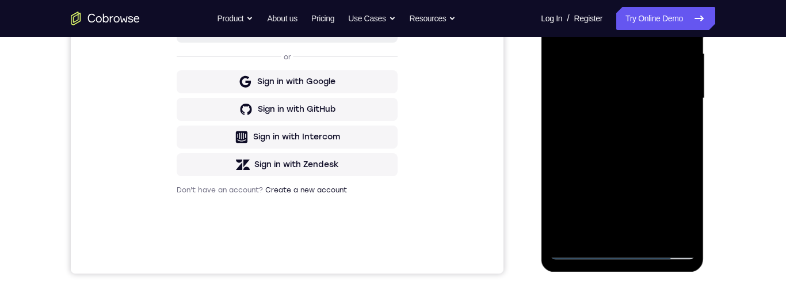
click at [595, 231] on div at bounding box center [622, 98] width 145 height 322
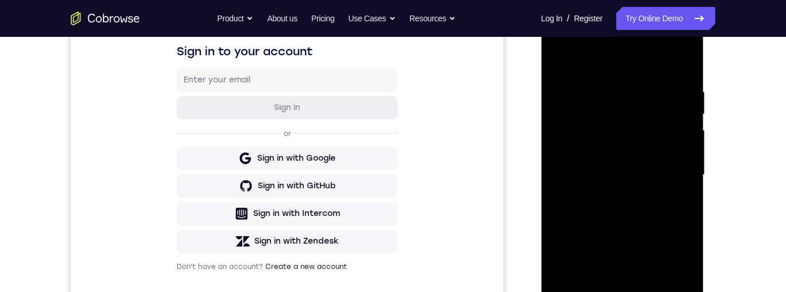
scroll to position [163, 0]
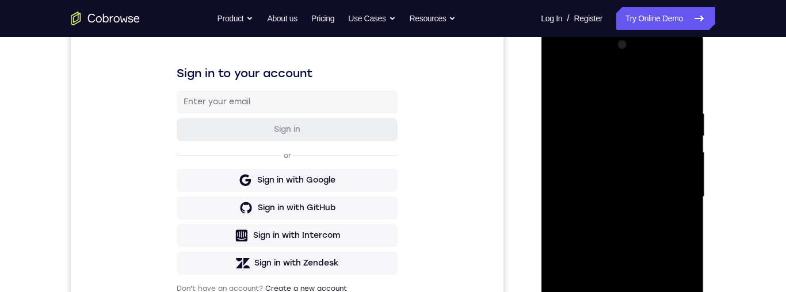
click at [646, 75] on div at bounding box center [622, 197] width 145 height 322
click at [601, 104] on div at bounding box center [622, 197] width 145 height 322
click at [562, 212] on div at bounding box center [622, 197] width 145 height 322
click at [680, 162] on div at bounding box center [622, 197] width 145 height 322
click at [681, 176] on div at bounding box center [622, 197] width 145 height 322
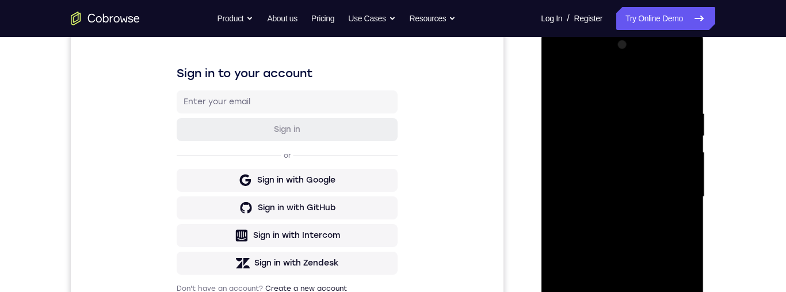
click at [560, 169] on div at bounding box center [622, 197] width 145 height 322
click at [686, 45] on div at bounding box center [622, 197] width 145 height 322
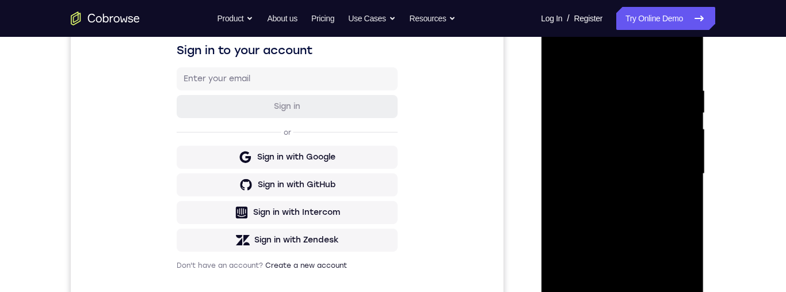
scroll to position [197, 0]
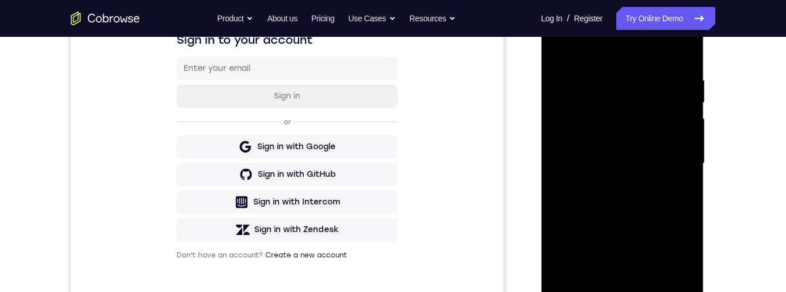
click at [591, 181] on div at bounding box center [622, 163] width 145 height 322
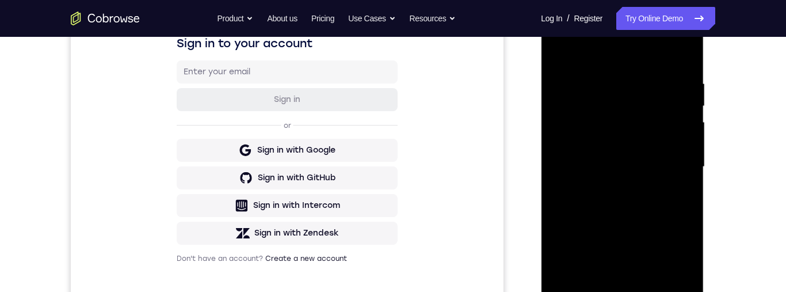
scroll to position [41, 0]
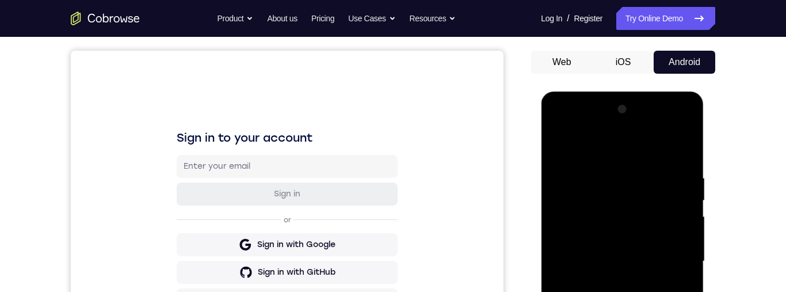
scroll to position [152, 0]
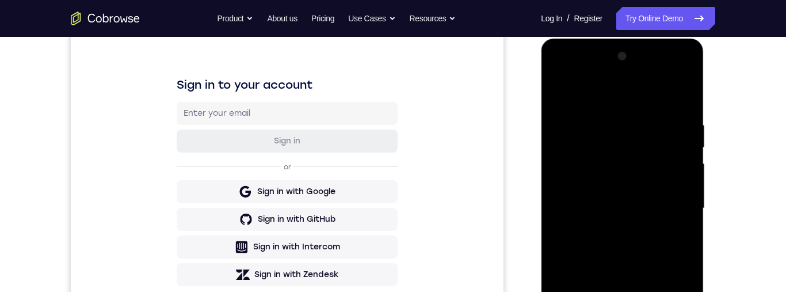
click at [686, 150] on div at bounding box center [622, 208] width 145 height 322
click at [687, 150] on div at bounding box center [622, 208] width 145 height 322
click at [690, 147] on div at bounding box center [622, 208] width 145 height 322
click at [689, 151] on div at bounding box center [622, 208] width 145 height 322
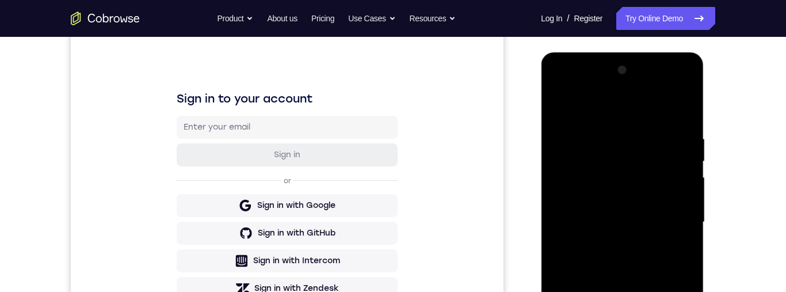
scroll to position [138, 0]
click at [556, 111] on div at bounding box center [622, 223] width 145 height 322
click at [573, 137] on div at bounding box center [622, 223] width 145 height 322
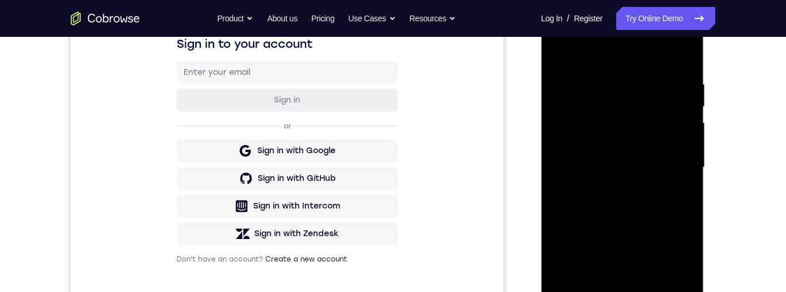
scroll to position [202, 0]
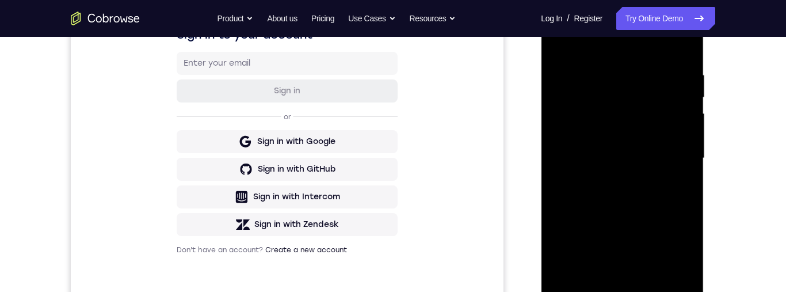
click at [672, 177] on div at bounding box center [622, 158] width 145 height 322
click at [679, 148] on div at bounding box center [622, 157] width 145 height 322
click at [761, 212] on div "Your Support Agent Your Customer Web iOS Android Next Steps We’d be happy to gi…" at bounding box center [393, 214] width 737 height 759
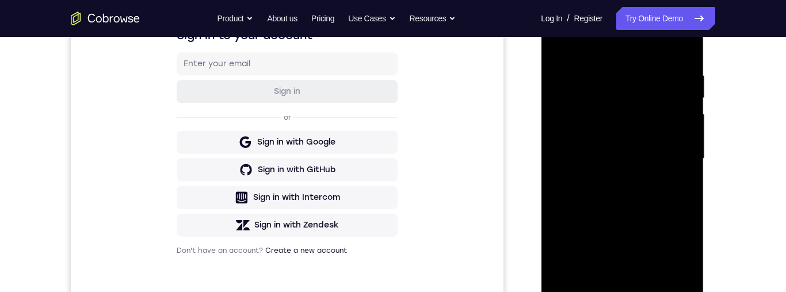
click at [672, 169] on div at bounding box center [622, 159] width 145 height 322
click at [561, 75] on div at bounding box center [622, 159] width 145 height 322
click at [571, 71] on div at bounding box center [622, 159] width 145 height 322
click at [569, 77] on div at bounding box center [622, 159] width 145 height 322
click at [672, 167] on div at bounding box center [622, 159] width 145 height 322
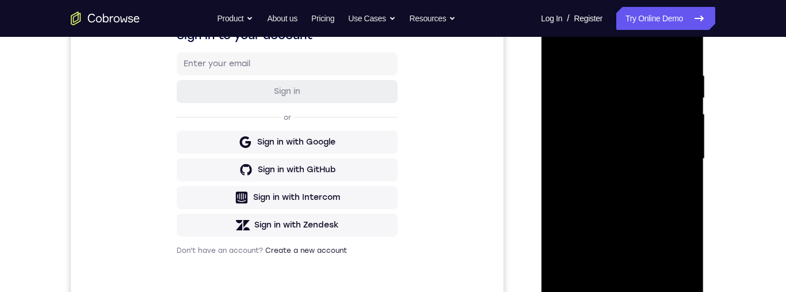
scroll to position [246, 0]
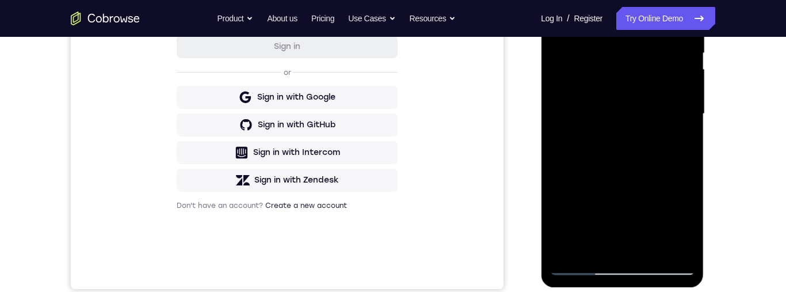
click at [666, 252] on div at bounding box center [622, 114] width 145 height 322
click at [577, 200] on div at bounding box center [622, 114] width 145 height 322
click at [666, 249] on div at bounding box center [622, 114] width 145 height 322
click at [667, 161] on div at bounding box center [622, 114] width 145 height 322
click at [675, 170] on div at bounding box center [622, 114] width 145 height 322
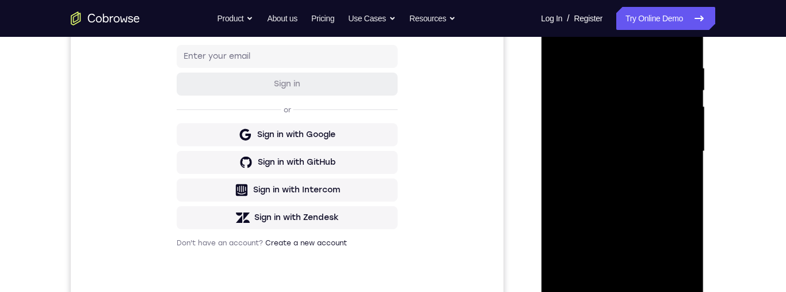
scroll to position [208, 0]
click at [661, 150] on div at bounding box center [622, 152] width 145 height 322
click at [576, 237] on div at bounding box center [622, 152] width 145 height 322
click at [684, 163] on div at bounding box center [622, 152] width 145 height 322
click at [686, 161] on div at bounding box center [622, 152] width 145 height 322
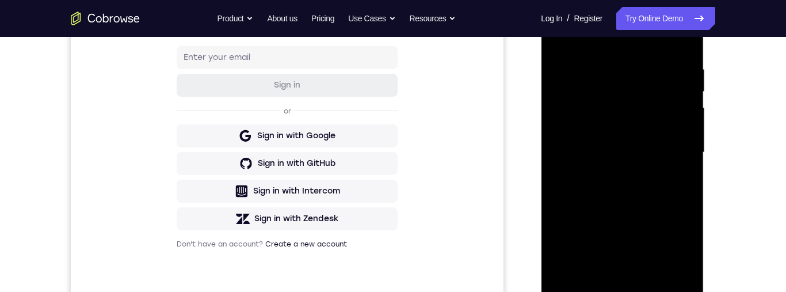
click at [685, 155] on div at bounding box center [622, 152] width 145 height 322
click at [685, 157] on div at bounding box center [622, 152] width 145 height 322
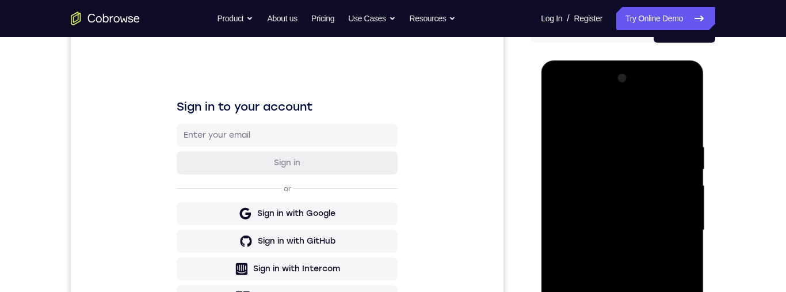
click at [559, 110] on div at bounding box center [622, 230] width 145 height 322
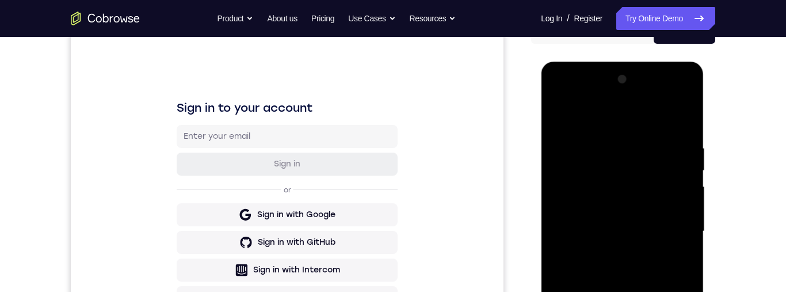
click at [561, 114] on div at bounding box center [622, 231] width 145 height 322
click at [596, 180] on div at bounding box center [622, 231] width 145 height 322
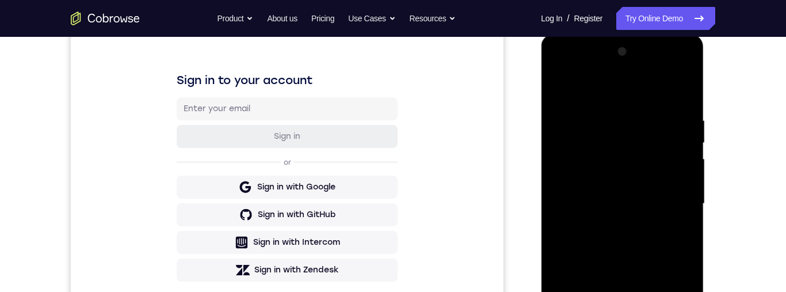
scroll to position [161, 0]
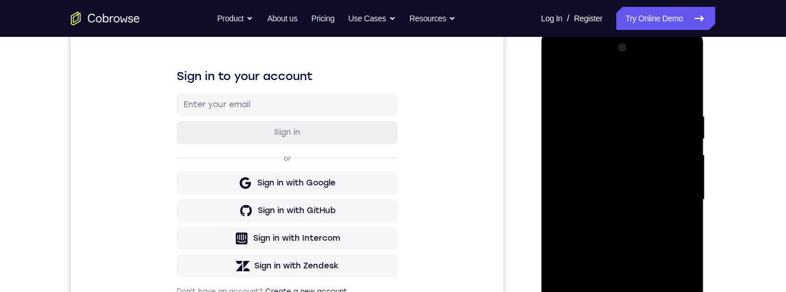
click at [567, 113] on div at bounding box center [622, 200] width 145 height 322
click at [560, 81] on div at bounding box center [622, 200] width 145 height 322
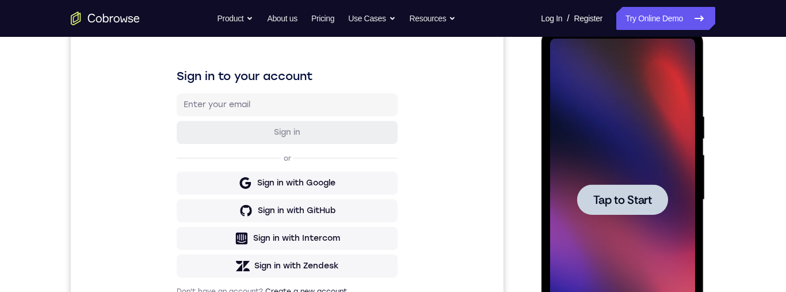
click at [637, 203] on span "Tap to Start" at bounding box center [622, 200] width 59 height 12
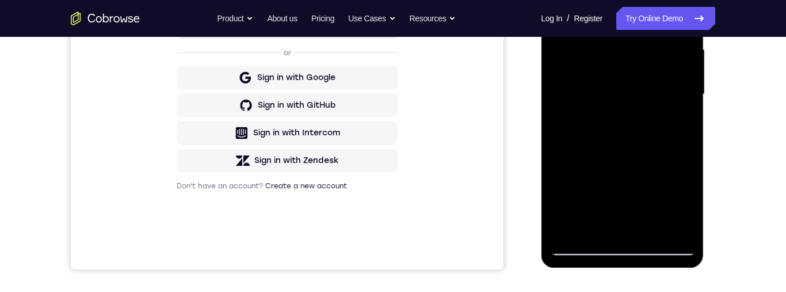
scroll to position [355, 0]
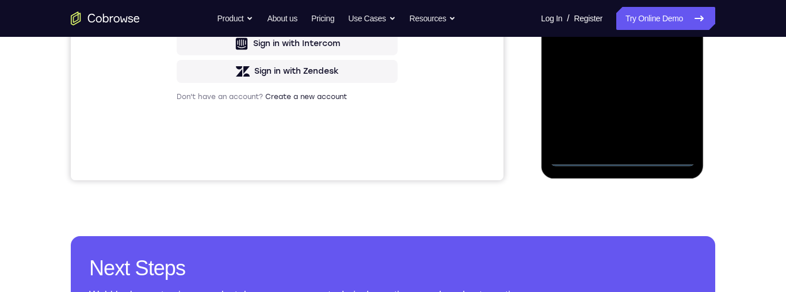
click at [626, 157] on div at bounding box center [622, 5] width 145 height 322
click at [670, 111] on div at bounding box center [622, 5] width 145 height 322
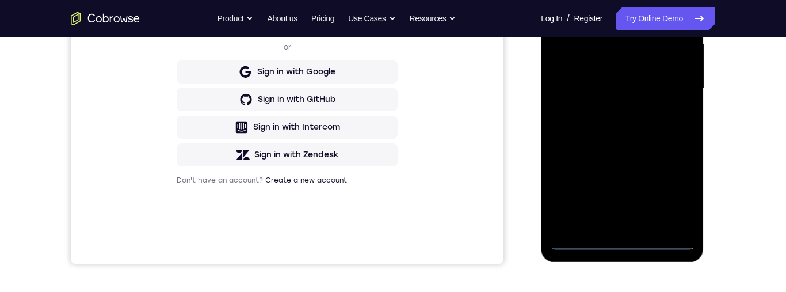
click at [626, 0] on div at bounding box center [622, 88] width 145 height 322
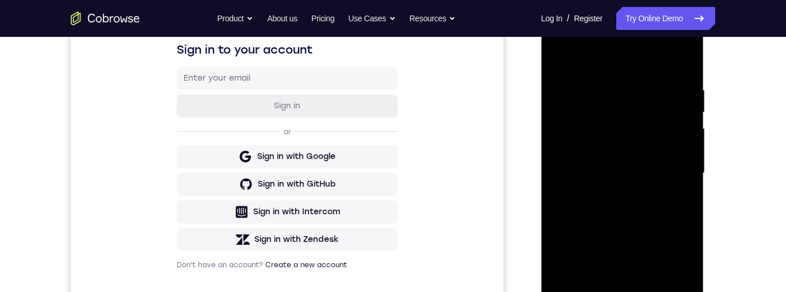
click at [674, 169] on div at bounding box center [622, 173] width 145 height 322
click at [614, 196] on div at bounding box center [622, 173] width 145 height 322
click at [641, 160] on div at bounding box center [622, 173] width 145 height 322
click at [607, 143] on div at bounding box center [622, 173] width 145 height 322
click at [663, 177] on div at bounding box center [622, 173] width 145 height 322
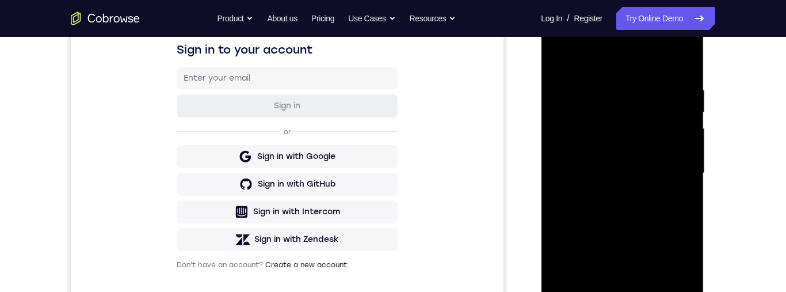
click at [666, 208] on div at bounding box center [622, 173] width 145 height 322
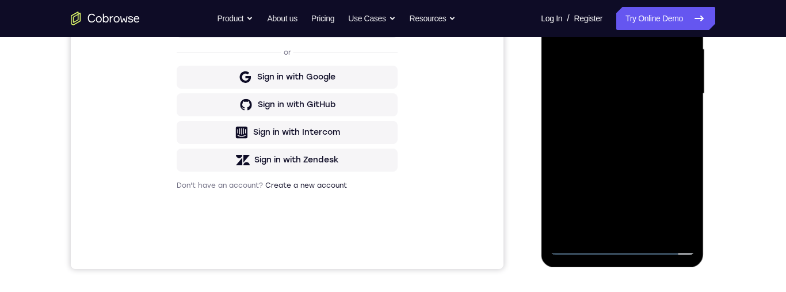
click at [597, 226] on div at bounding box center [622, 94] width 145 height 322
click at [644, 137] on div at bounding box center [622, 93] width 145 height 322
click at [594, 227] on div at bounding box center [622, 93] width 145 height 322
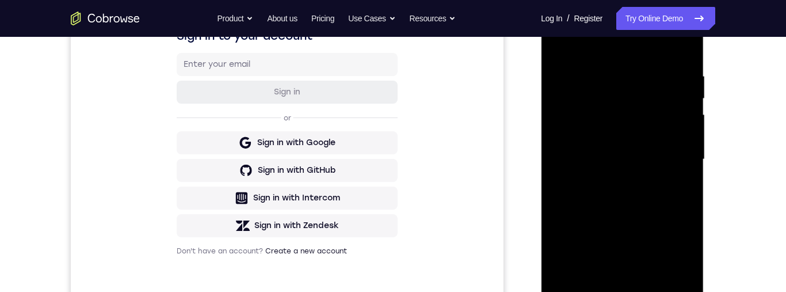
scroll to position [176, 0]
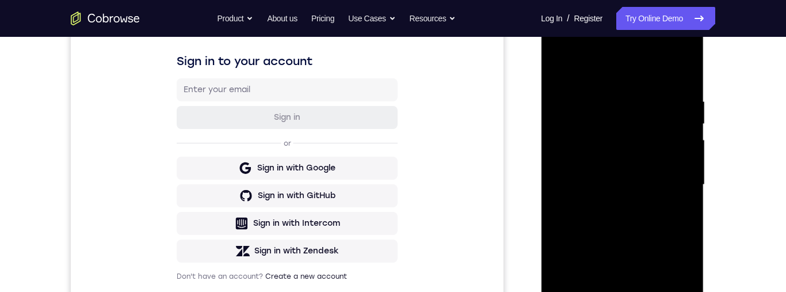
click at [652, 63] on div at bounding box center [622, 185] width 145 height 322
click at [650, 147] on div at bounding box center [622, 185] width 145 height 322
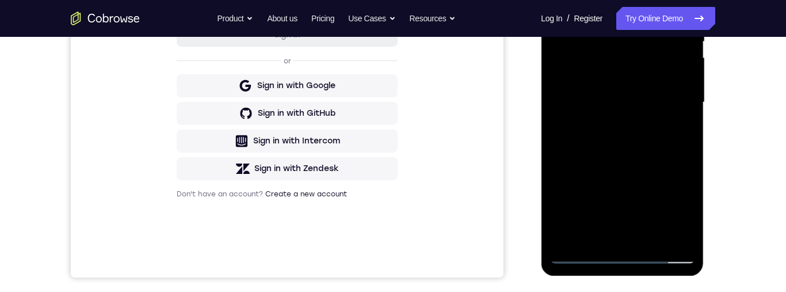
scroll to position [263, 0]
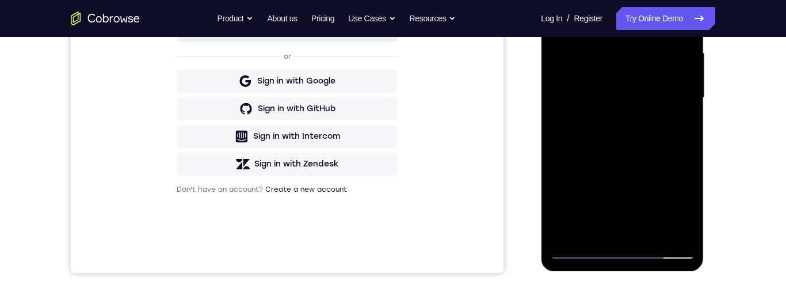
click at [580, 137] on div at bounding box center [622, 98] width 145 height 322
click at [690, 81] on div at bounding box center [622, 98] width 145 height 322
click at [685, 77] on div at bounding box center [622, 98] width 145 height 322
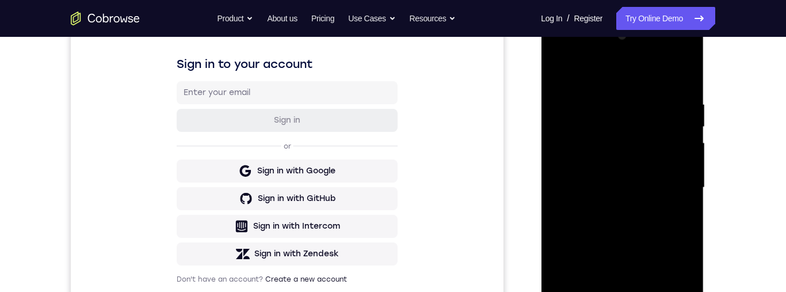
click at [566, 72] on div at bounding box center [622, 187] width 145 height 322
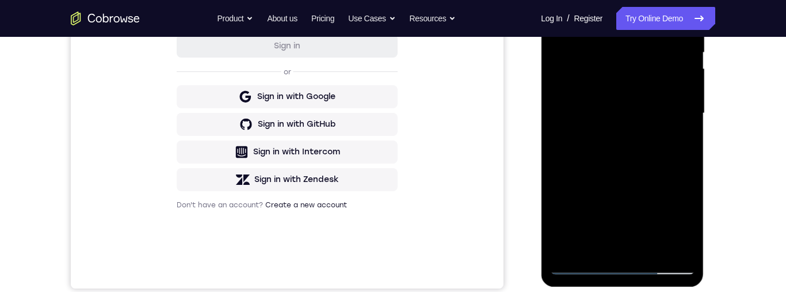
scroll to position [276, 0]
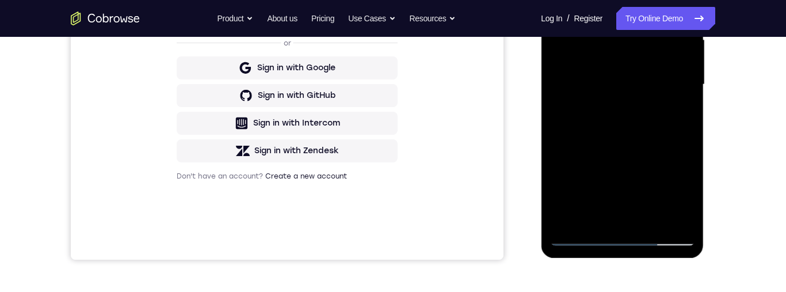
click at [721, 141] on div "Your Support Agent Your Customer Web iOS Android Next Steps We’d be happy to gi…" at bounding box center [393, 140] width 737 height 759
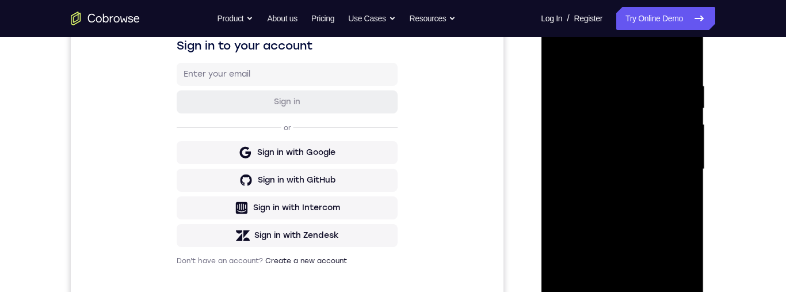
scroll to position [163, 0]
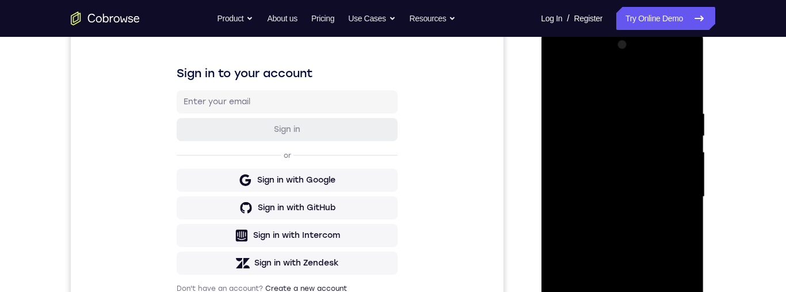
click at [564, 82] on div at bounding box center [622, 197] width 145 height 322
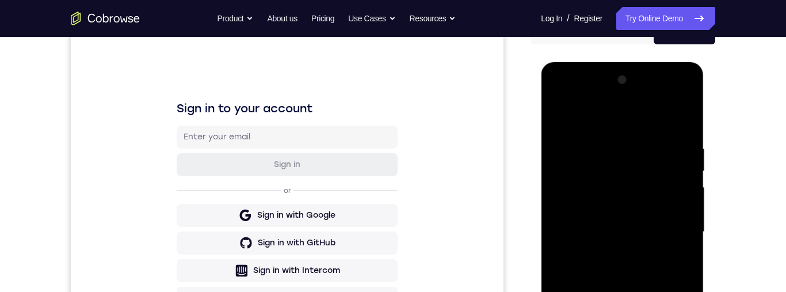
click at [629, 131] on div at bounding box center [622, 232] width 145 height 322
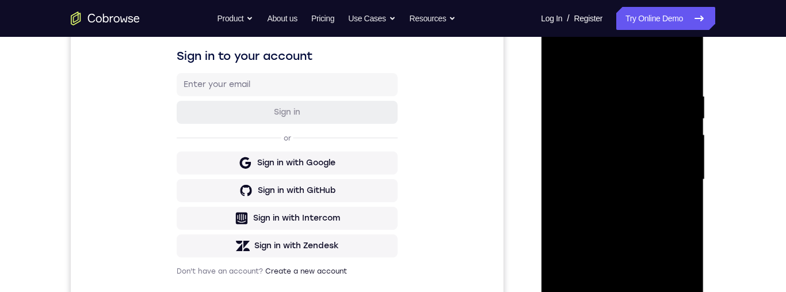
click at [678, 192] on div at bounding box center [622, 179] width 145 height 322
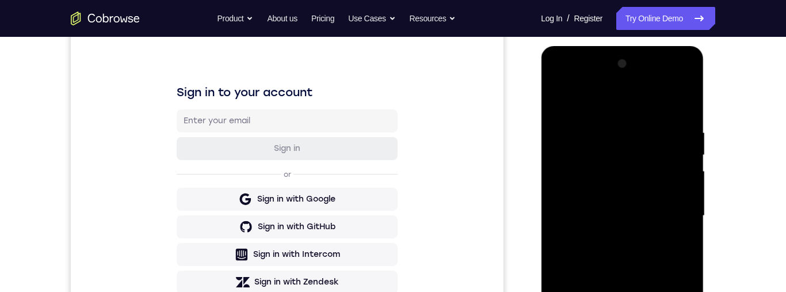
scroll to position [138, 0]
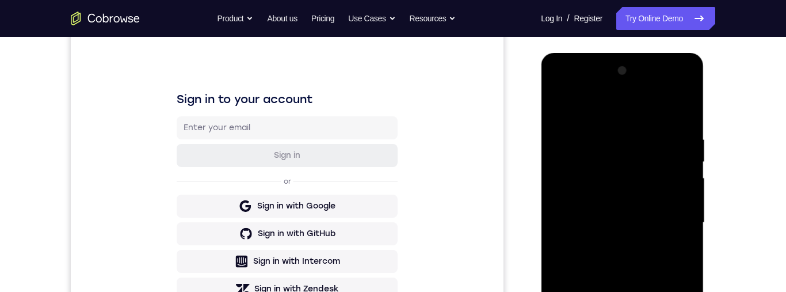
click at [556, 98] on div at bounding box center [622, 223] width 145 height 322
click at [570, 187] on div at bounding box center [622, 223] width 145 height 322
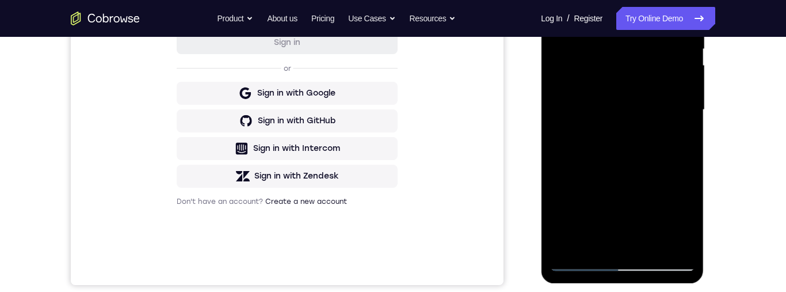
click at [598, 243] on div at bounding box center [622, 110] width 145 height 322
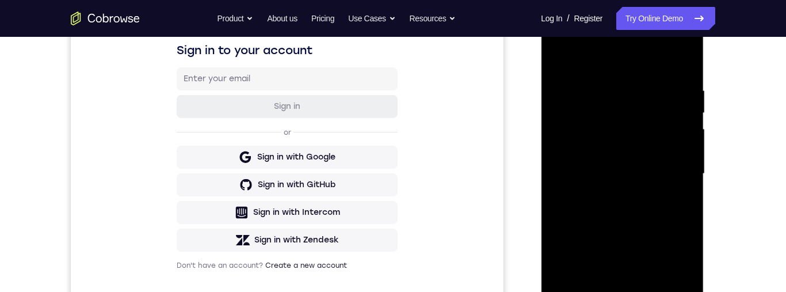
scroll to position [181, 0]
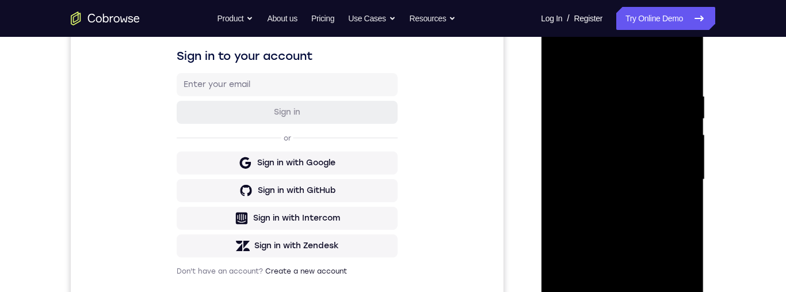
click at [591, 63] on div at bounding box center [622, 179] width 145 height 322
click at [647, 146] on div at bounding box center [622, 179] width 145 height 322
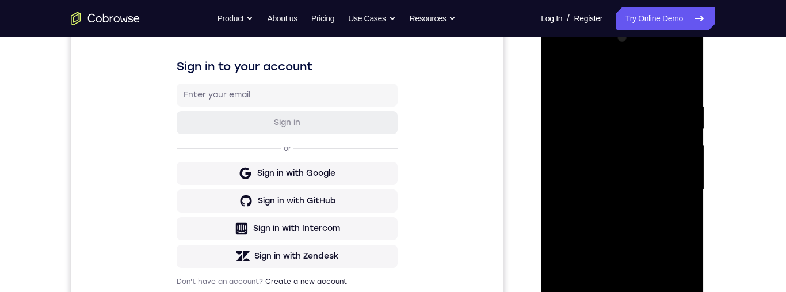
scroll to position [172, 0]
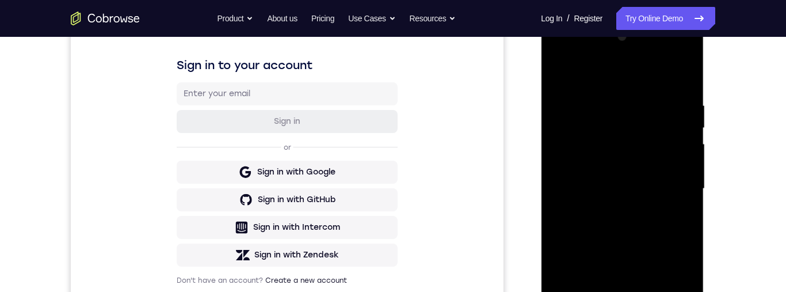
click at [564, 101] on div at bounding box center [622, 189] width 145 height 322
click at [562, 67] on div at bounding box center [622, 189] width 145 height 322
click at [570, 106] on div at bounding box center [622, 189] width 145 height 322
click at [663, 188] on div at bounding box center [622, 189] width 145 height 322
click at [683, 139] on div at bounding box center [622, 189] width 145 height 322
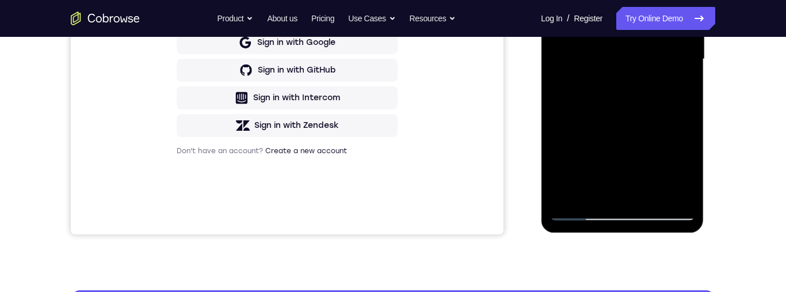
scroll to position [285, 0]
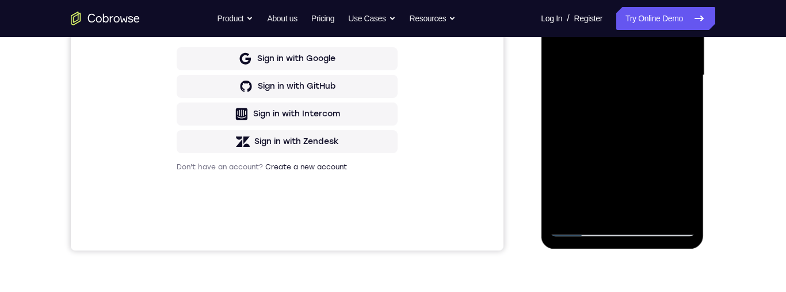
click at [585, 210] on div at bounding box center [622, 75] width 145 height 322
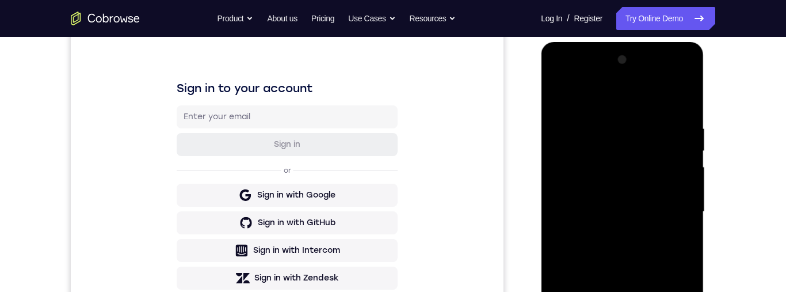
scroll to position [148, 0]
click at [579, 159] on div at bounding box center [622, 212] width 145 height 322
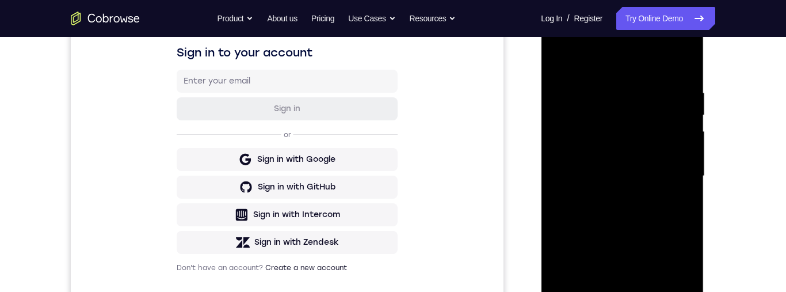
scroll to position [206, 0]
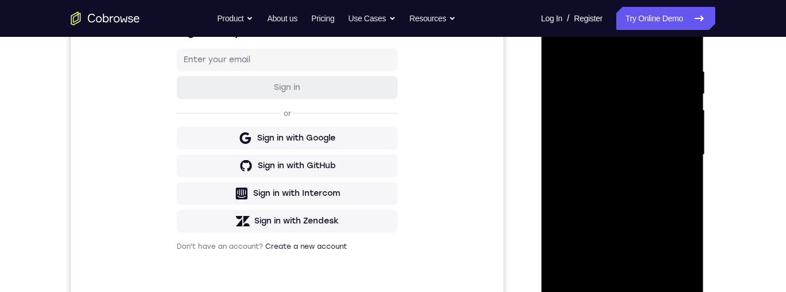
click at [687, 166] on div at bounding box center [622, 155] width 145 height 322
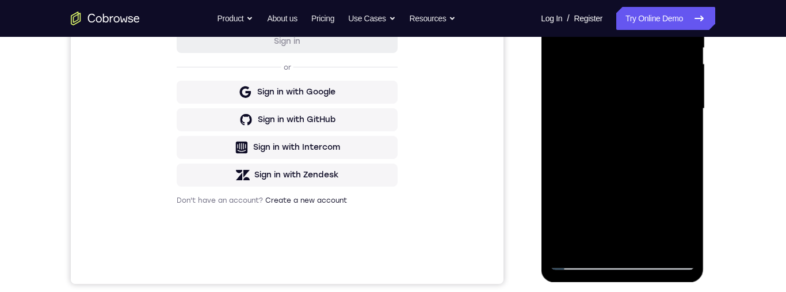
scroll to position [272, 0]
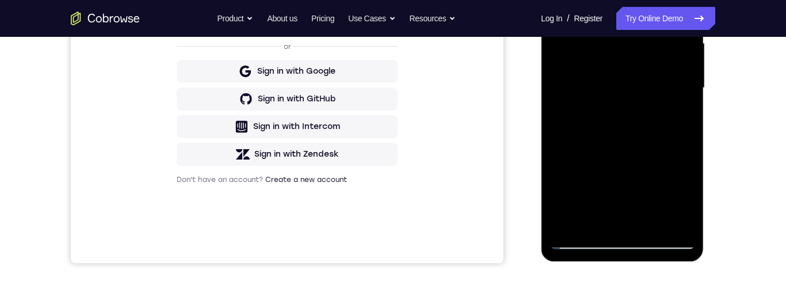
click at [618, 220] on div at bounding box center [622, 88] width 145 height 322
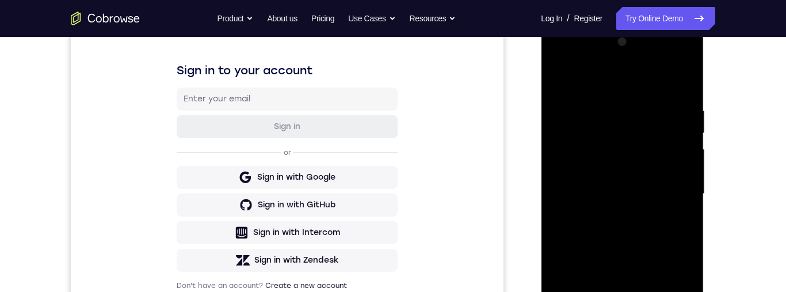
scroll to position [165, 0]
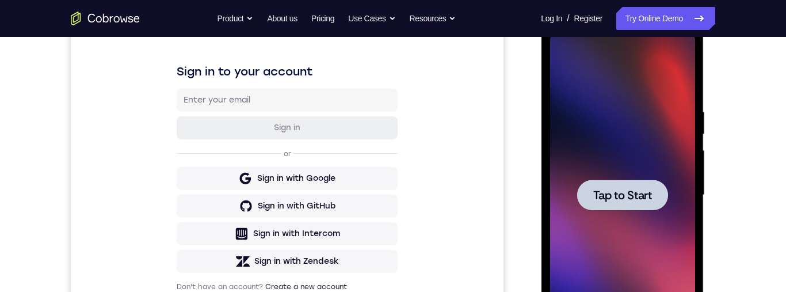
click at [623, 199] on span "Tap to Start" at bounding box center [622, 195] width 59 height 12
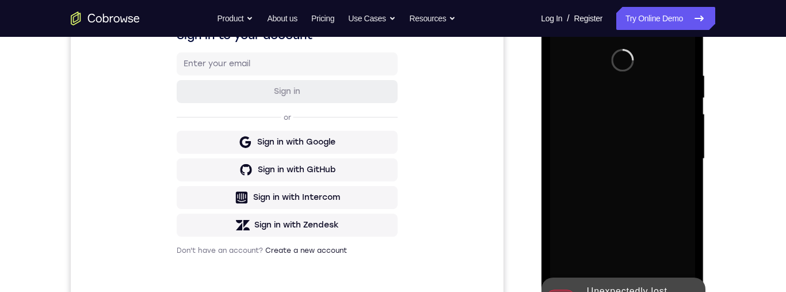
scroll to position [255, 0]
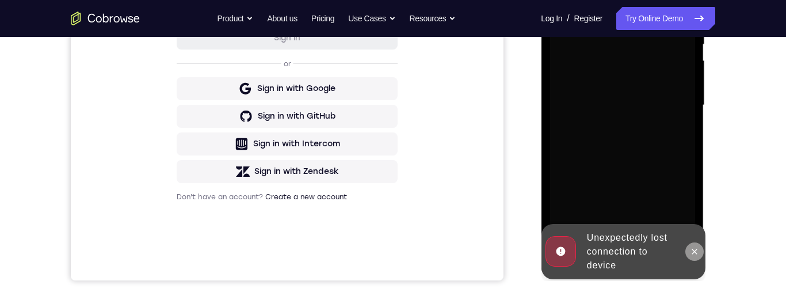
click at [694, 252] on icon at bounding box center [694, 251] width 5 height 5
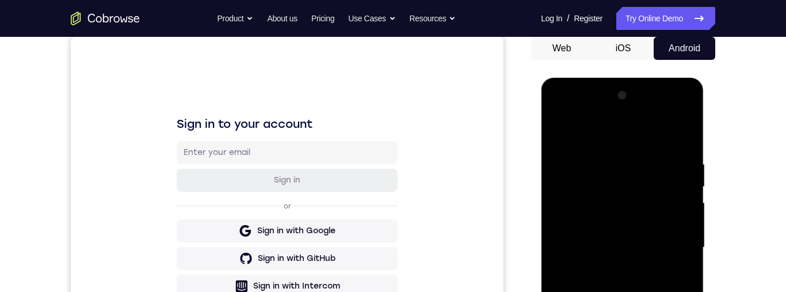
scroll to position [183, 0]
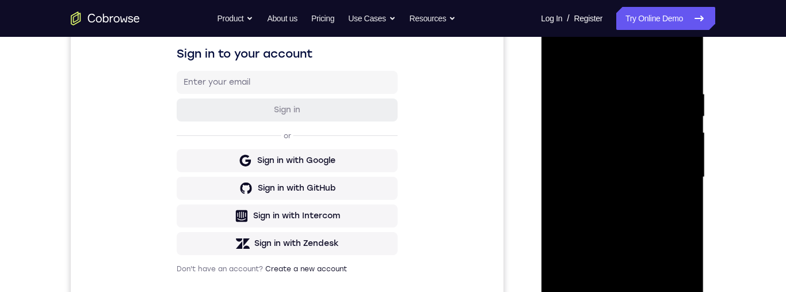
click at [623, 291] on div at bounding box center [622, 177] width 145 height 322
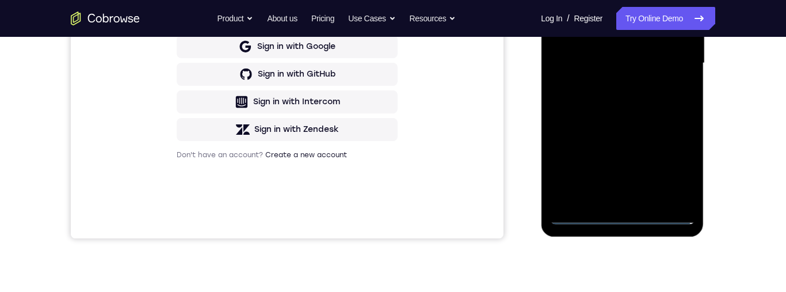
click at [629, 219] on div at bounding box center [622, 63] width 145 height 322
click at [625, 216] on div at bounding box center [622, 63] width 145 height 322
click at [681, 163] on div at bounding box center [622, 63] width 145 height 322
click at [670, 169] on div at bounding box center [622, 63] width 145 height 322
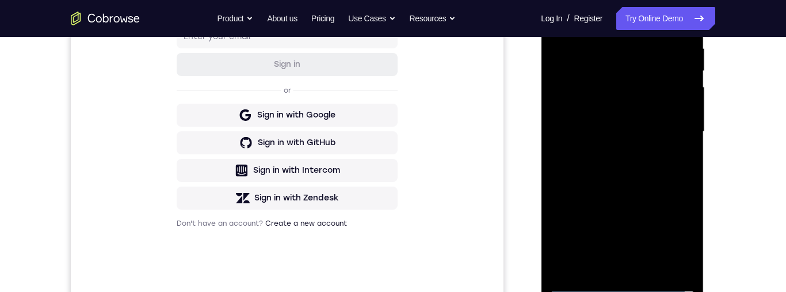
click at [628, 18] on div at bounding box center [622, 132] width 145 height 322
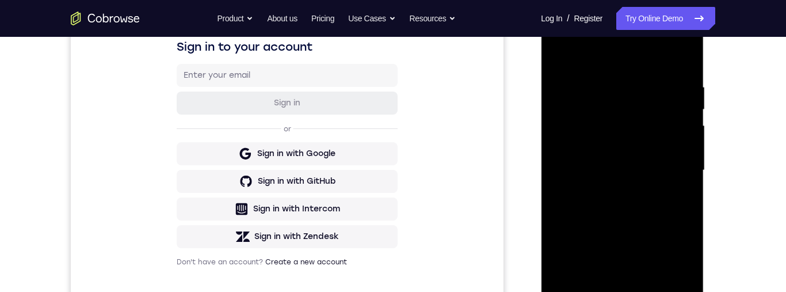
click at [678, 166] on div at bounding box center [622, 170] width 145 height 322
click at [670, 159] on div at bounding box center [622, 170] width 145 height 322
click at [671, 167] on div at bounding box center [622, 170] width 145 height 322
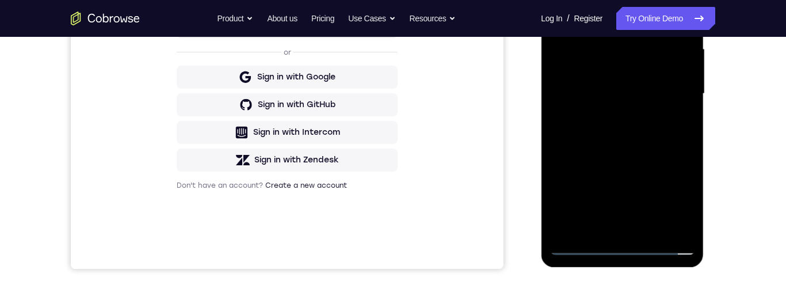
click at [607, 227] on div at bounding box center [622, 94] width 145 height 322
click at [606, 74] on div at bounding box center [622, 94] width 145 height 322
click at [598, 75] on div at bounding box center [622, 94] width 145 height 322
click at [628, 100] on div at bounding box center [622, 94] width 145 height 322
click at [641, 128] on div at bounding box center [622, 94] width 145 height 322
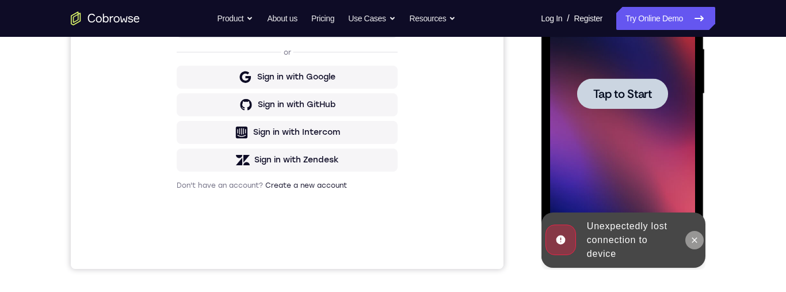
click at [691, 233] on button at bounding box center [694, 240] width 18 height 18
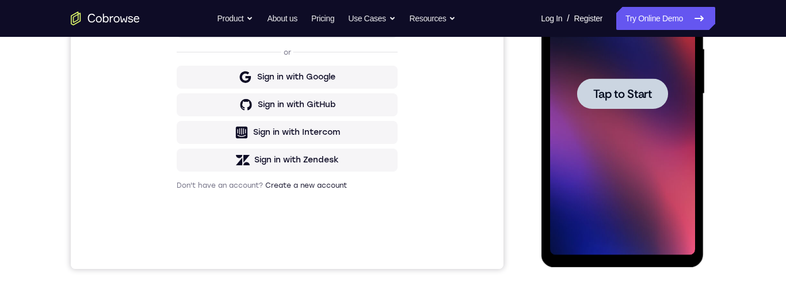
click at [638, 96] on span "Tap to Start" at bounding box center [622, 94] width 59 height 12
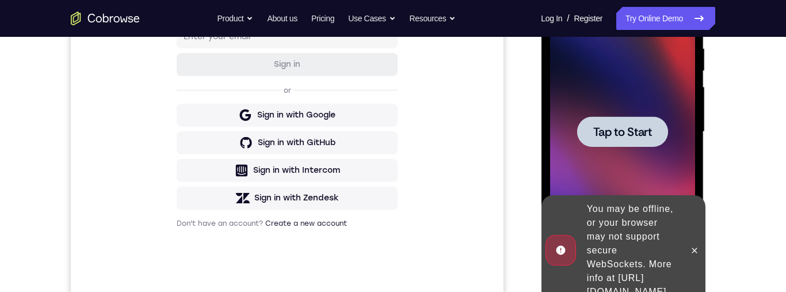
scroll to position [230, 0]
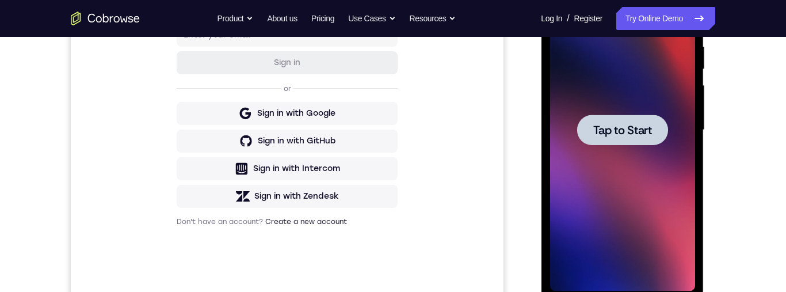
click at [639, 132] on span "Tap to Start" at bounding box center [622, 130] width 59 height 12
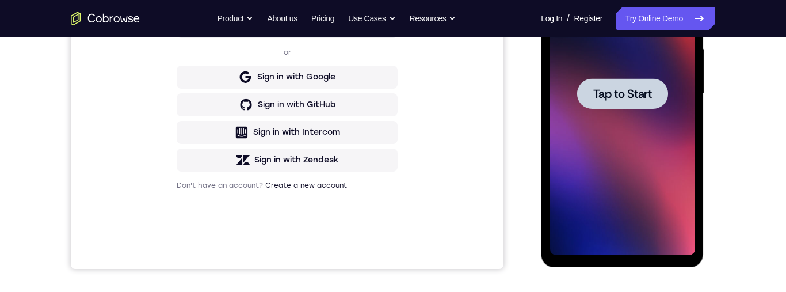
click at [641, 88] on span "Tap to Start" at bounding box center [622, 94] width 59 height 12
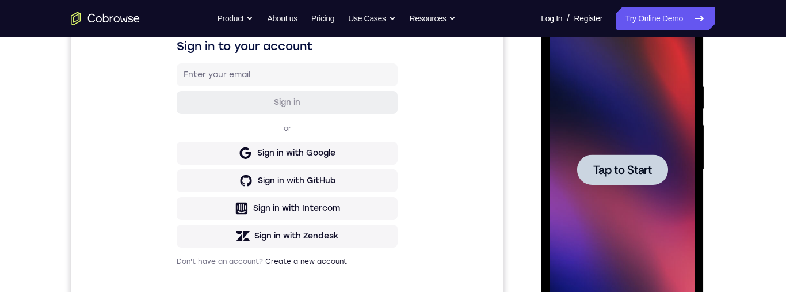
click at [639, 171] on span "Tap to Start" at bounding box center [622, 170] width 59 height 12
click at [619, 155] on div at bounding box center [622, 169] width 91 height 31
click at [617, 176] on span "Tap to Start" at bounding box center [622, 170] width 59 height 12
click at [613, 184] on div at bounding box center [622, 169] width 91 height 31
click at [621, 168] on span "Tap to Start" at bounding box center [622, 170] width 59 height 12
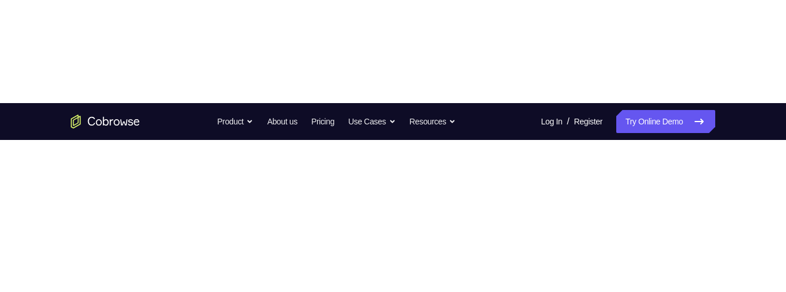
scroll to position [116, 0]
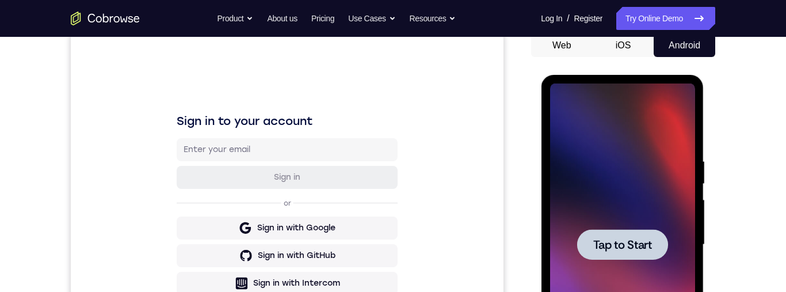
click at [619, 247] on span "Tap to Start" at bounding box center [622, 245] width 59 height 12
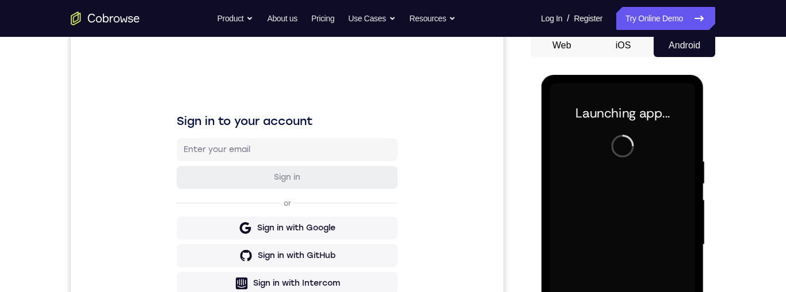
scroll to position [241, 0]
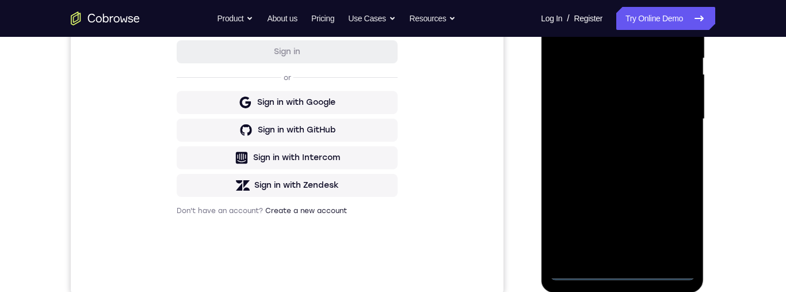
click at [625, 269] on div at bounding box center [622, 119] width 145 height 322
click at [623, 270] on div at bounding box center [622, 119] width 145 height 322
click at [667, 221] on div at bounding box center [622, 119] width 145 height 322
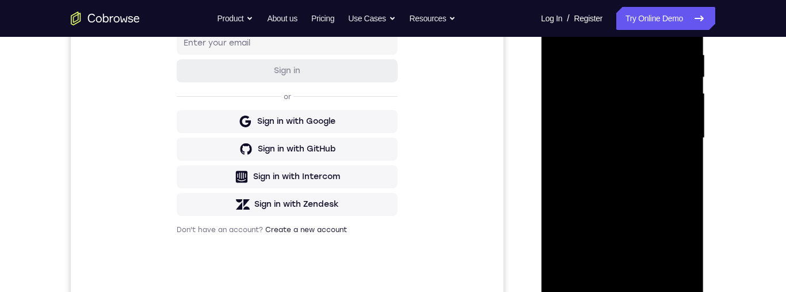
click at [624, 19] on div at bounding box center [622, 138] width 145 height 322
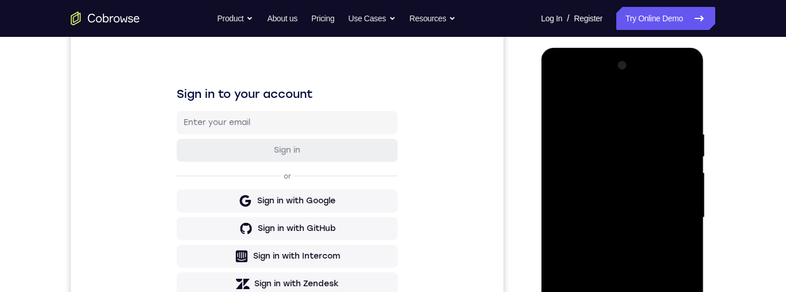
click at [679, 211] on div at bounding box center [622, 217] width 145 height 322
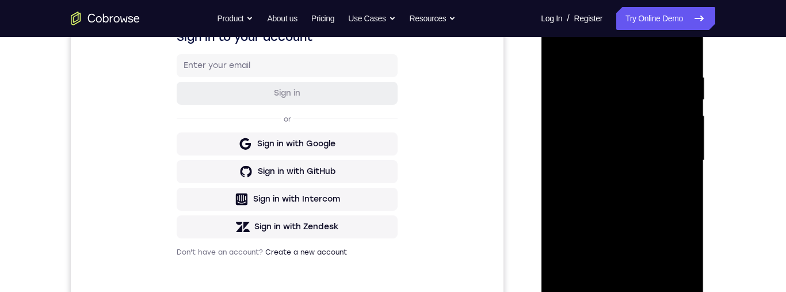
scroll to position [199, 0]
click at [613, 178] on div at bounding box center [622, 161] width 145 height 322
click at [630, 144] on div at bounding box center [622, 161] width 145 height 322
click at [615, 136] on div at bounding box center [622, 161] width 145 height 322
click at [649, 162] on div at bounding box center [622, 161] width 145 height 322
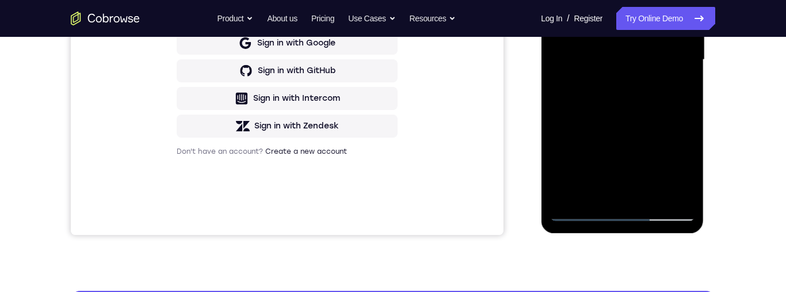
scroll to position [299, 0]
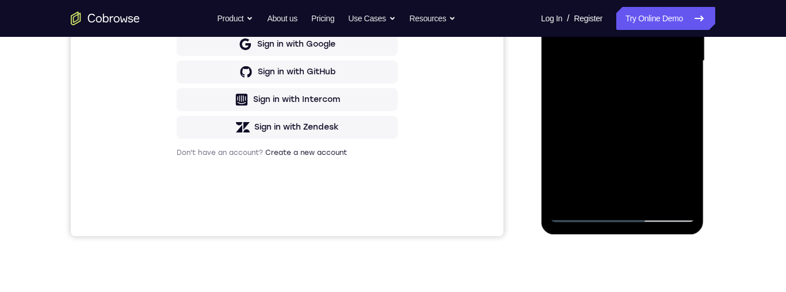
click at [660, 108] on div at bounding box center [622, 61] width 145 height 322
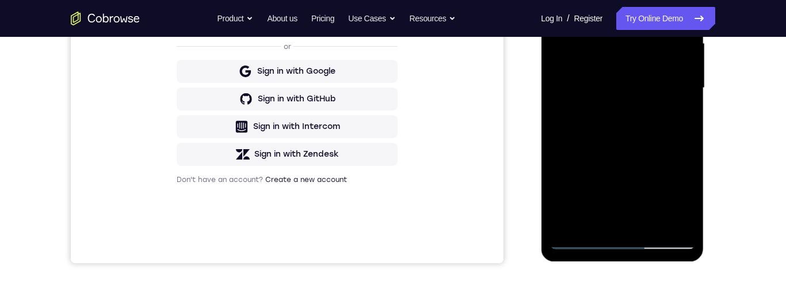
scroll to position [353, 0]
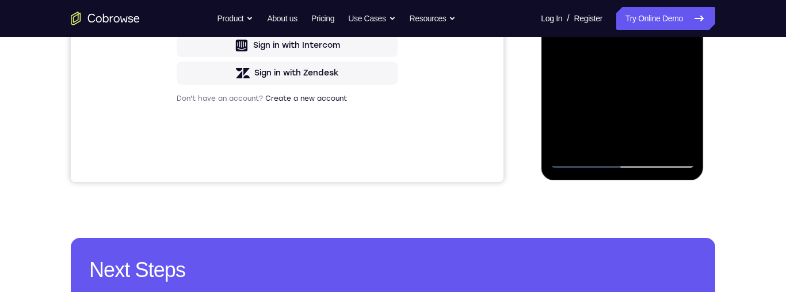
click at [620, 145] on div at bounding box center [622, 7] width 145 height 322
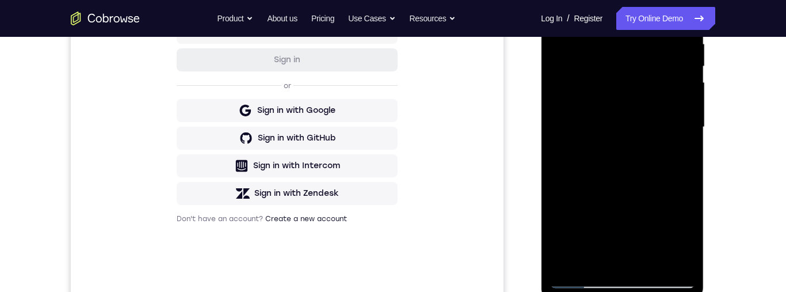
scroll to position [232, 0]
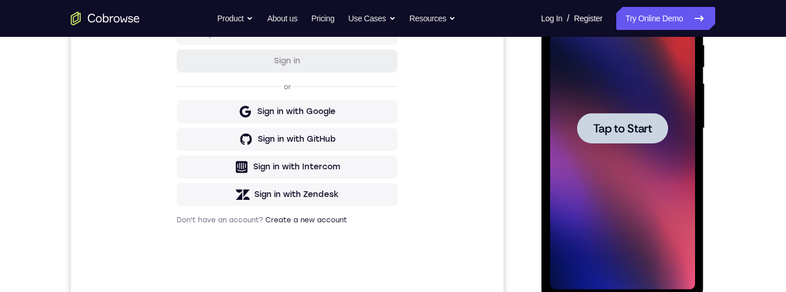
click at [635, 127] on span "Tap to Start" at bounding box center [622, 129] width 59 height 12
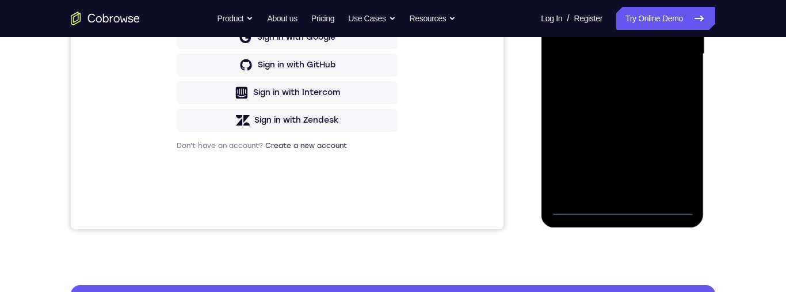
scroll to position [306, 0]
click at [622, 213] on div at bounding box center [622, 54] width 145 height 322
click at [685, 154] on div at bounding box center [622, 54] width 145 height 322
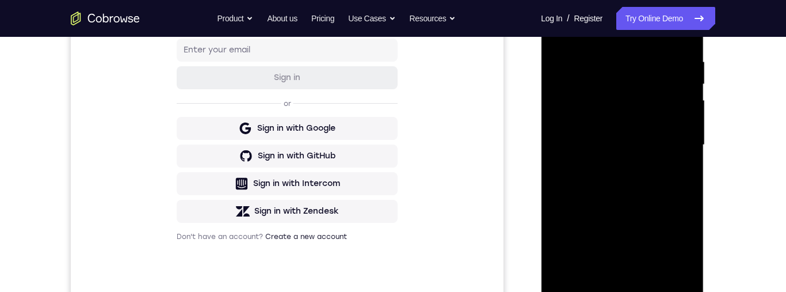
scroll to position [84, 0]
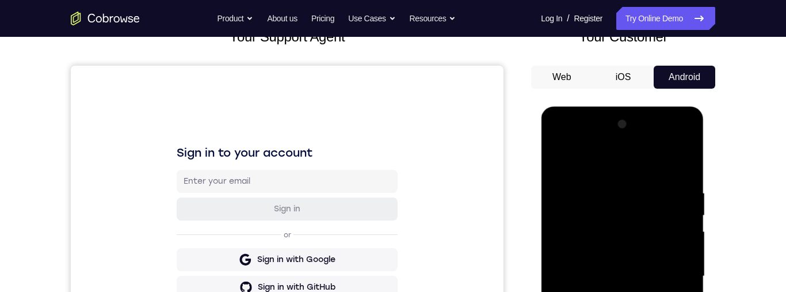
click at [600, 173] on div at bounding box center [622, 276] width 145 height 322
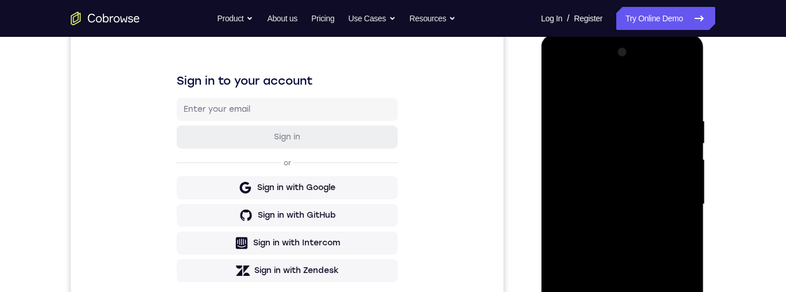
click at [674, 205] on div at bounding box center [622, 204] width 145 height 322
click at [609, 231] on div at bounding box center [622, 204] width 145 height 322
click at [657, 188] on div at bounding box center [622, 204] width 145 height 322
click at [625, 169] on div at bounding box center [622, 204] width 145 height 322
click at [670, 202] on div at bounding box center [622, 204] width 145 height 322
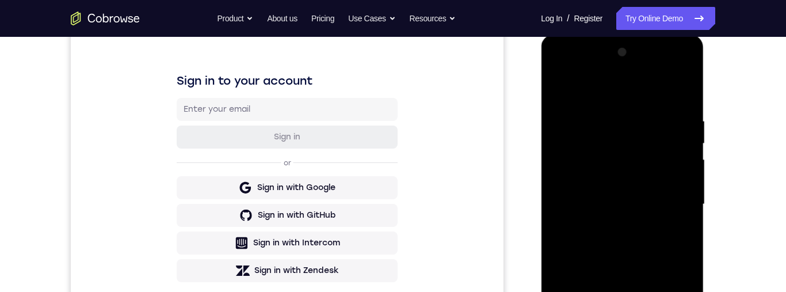
click at [641, 243] on div at bounding box center [622, 204] width 145 height 322
click at [658, 248] on div at bounding box center [622, 204] width 145 height 322
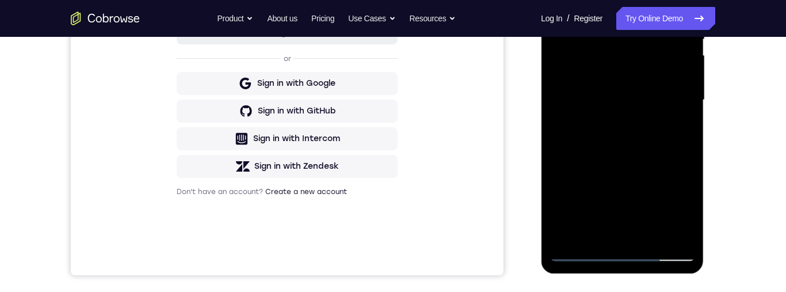
scroll to position [261, 0]
click at [625, 228] on div at bounding box center [622, 99] width 145 height 322
click at [571, 233] on div at bounding box center [622, 99] width 145 height 322
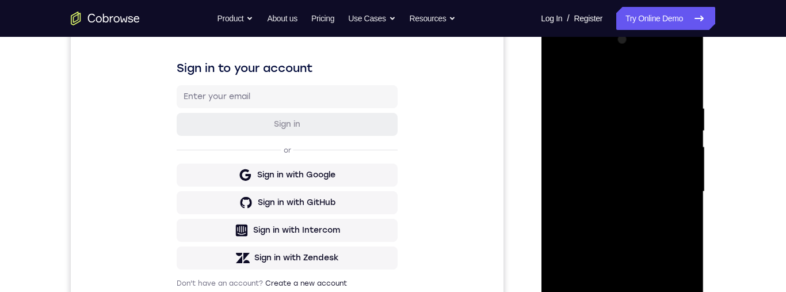
scroll to position [233, 0]
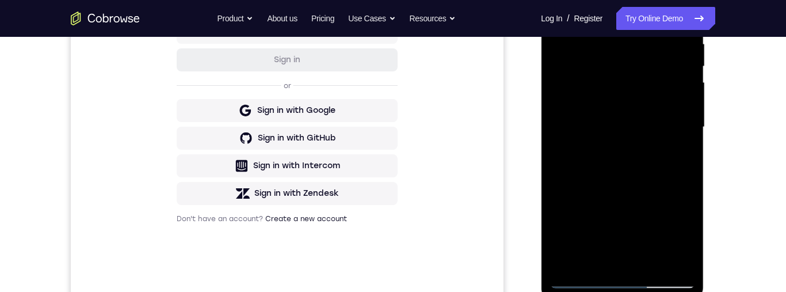
click at [661, 260] on div at bounding box center [622, 127] width 145 height 322
click at [646, 191] on div at bounding box center [622, 127] width 145 height 322
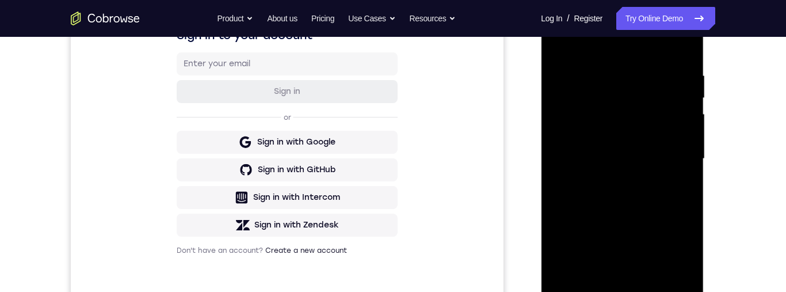
scroll to position [0, 0]
